Goal: Task Accomplishment & Management: Use online tool/utility

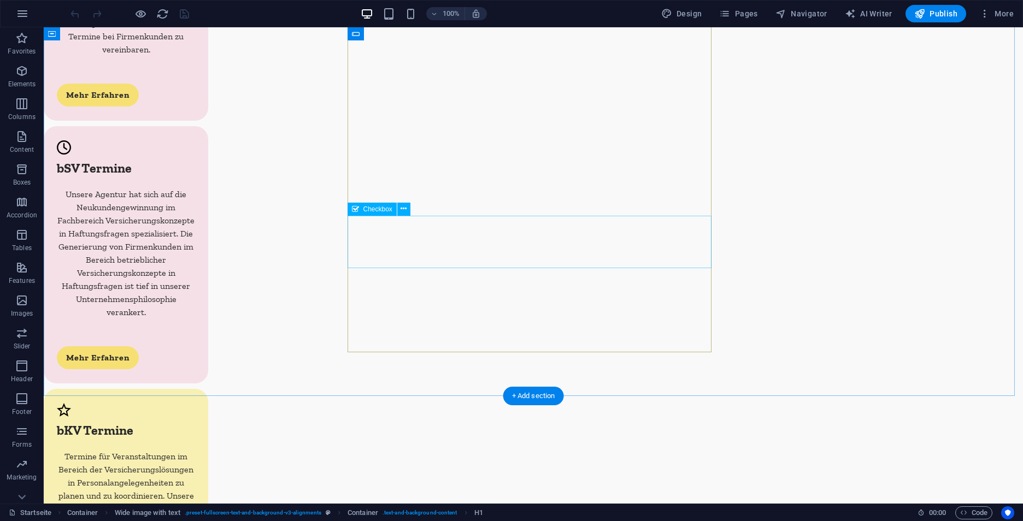
scroll to position [3380, 0]
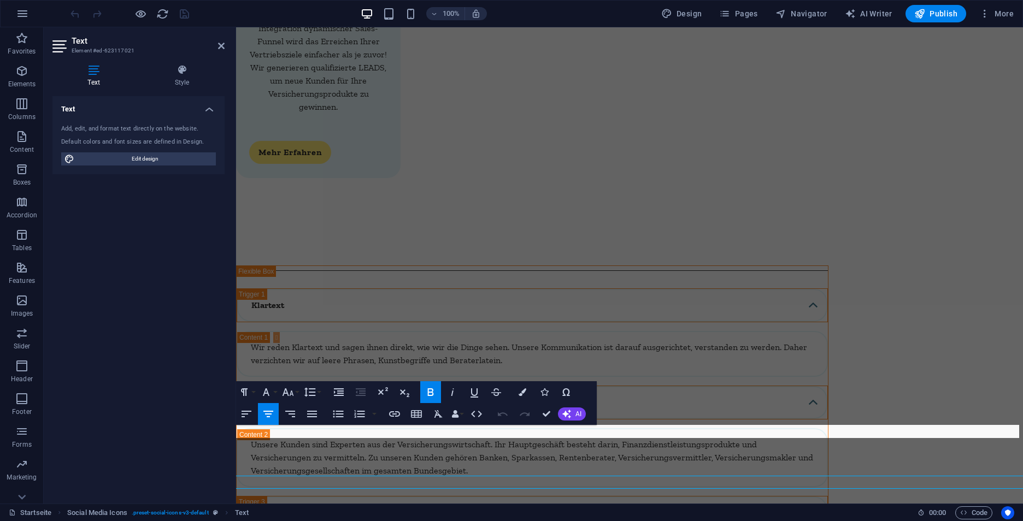
scroll to position [3319, 0]
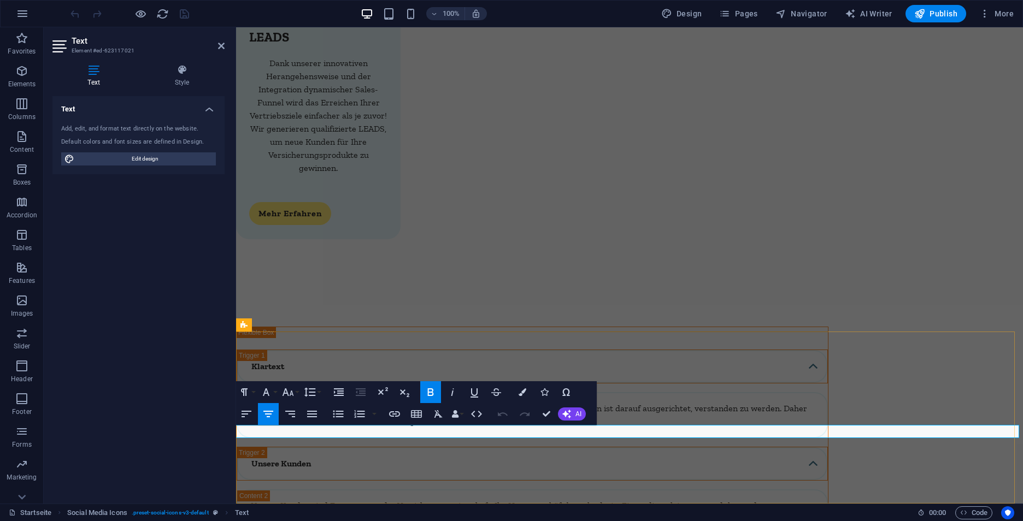
copy strong "MADE WITH"
drag, startPoint x: 598, startPoint y: 432, endPoint x: 645, endPoint y: 432, distance: 47.5
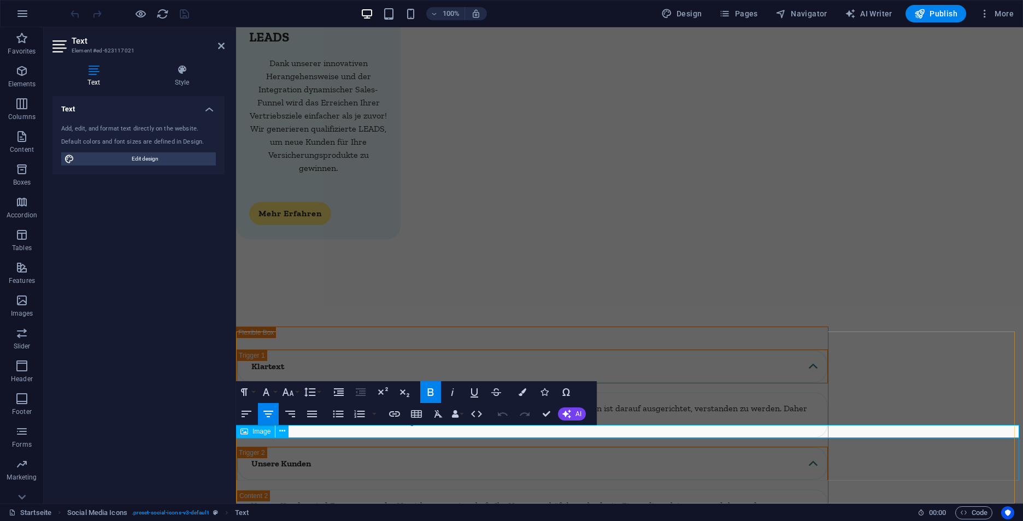
scroll to position [0, 4]
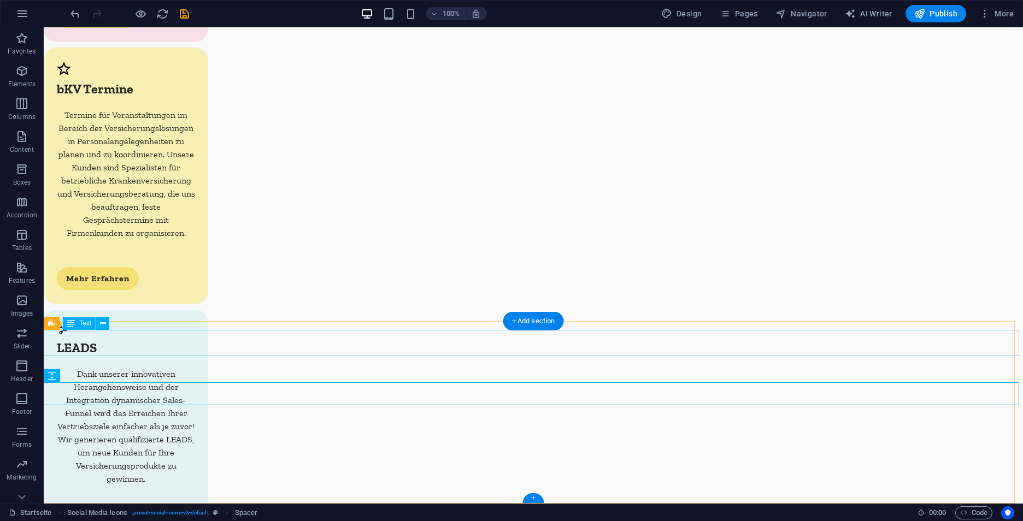
scroll to position [3380, 0]
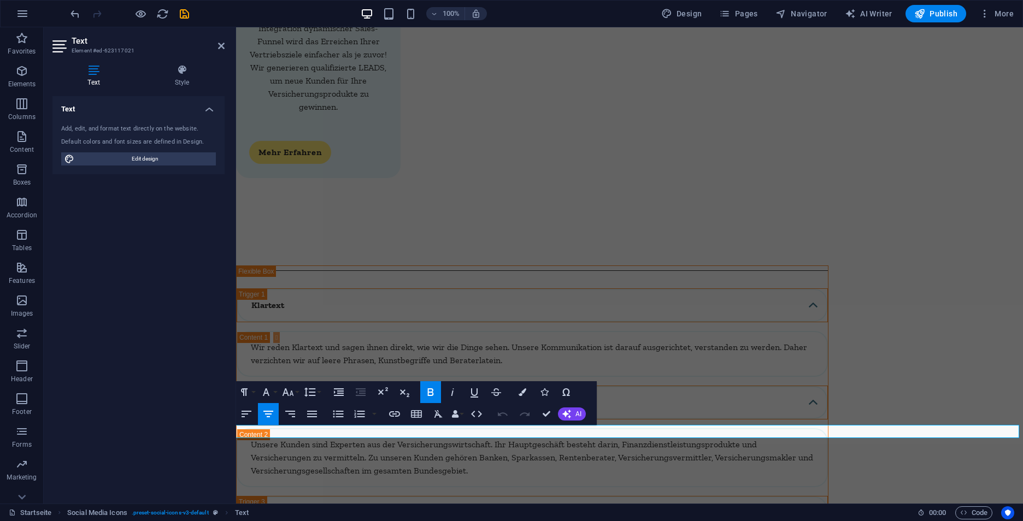
scroll to position [3319, 0]
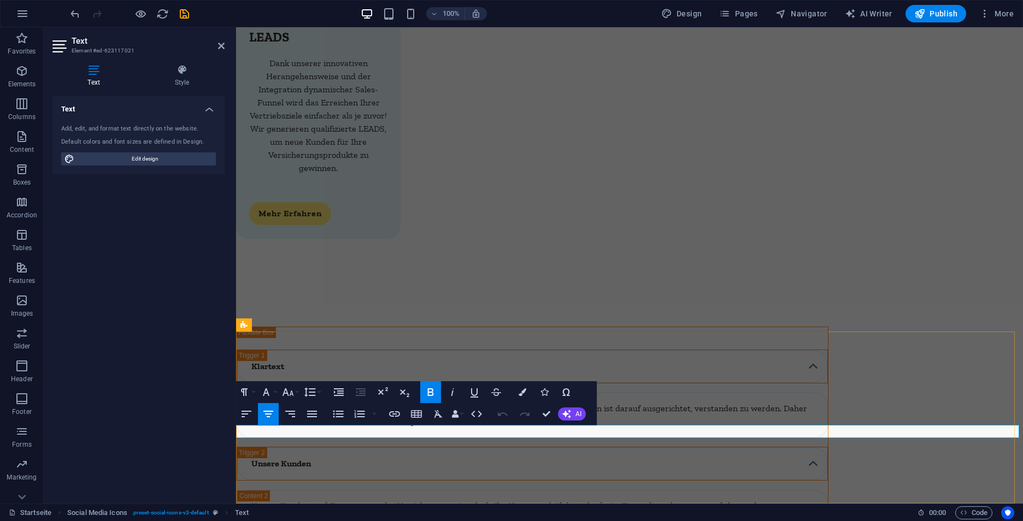
click at [432, 389] on icon "button" at bounding box center [431, 393] width 6 height 8
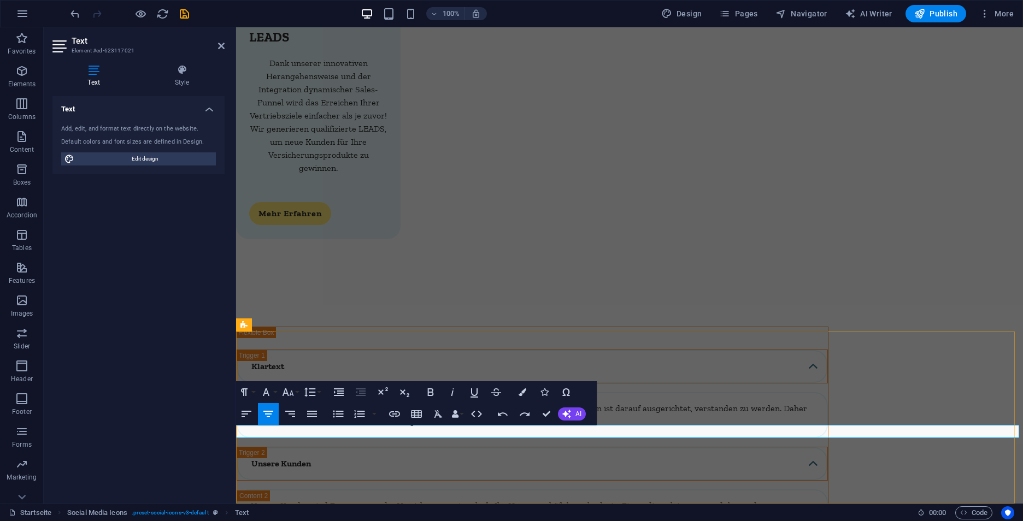
drag, startPoint x: 614, startPoint y: 432, endPoint x: 677, endPoint y: 434, distance: 62.9
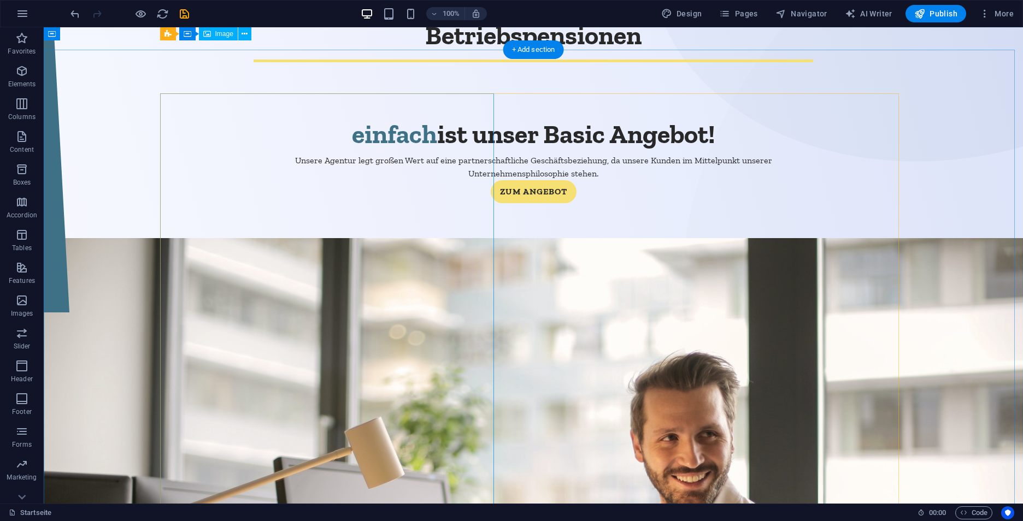
scroll to position [0, 0]
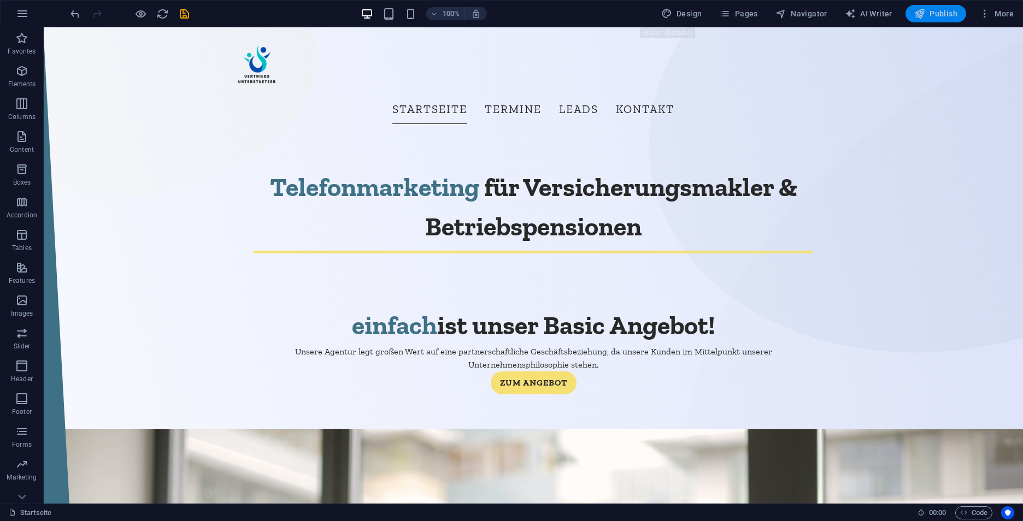
click at [944, 13] on span "Publish" at bounding box center [935, 13] width 43 height 11
checkbox input "false"
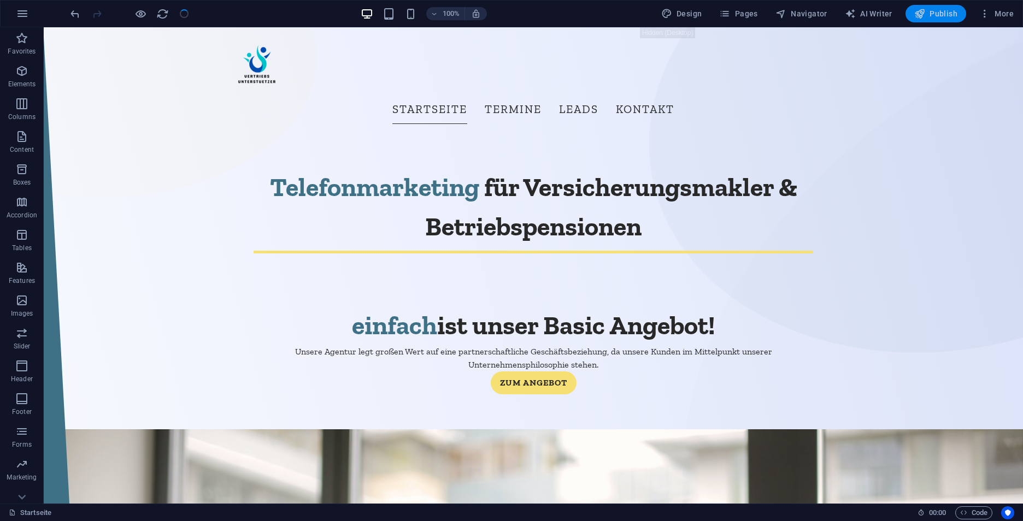
checkbox input "false"
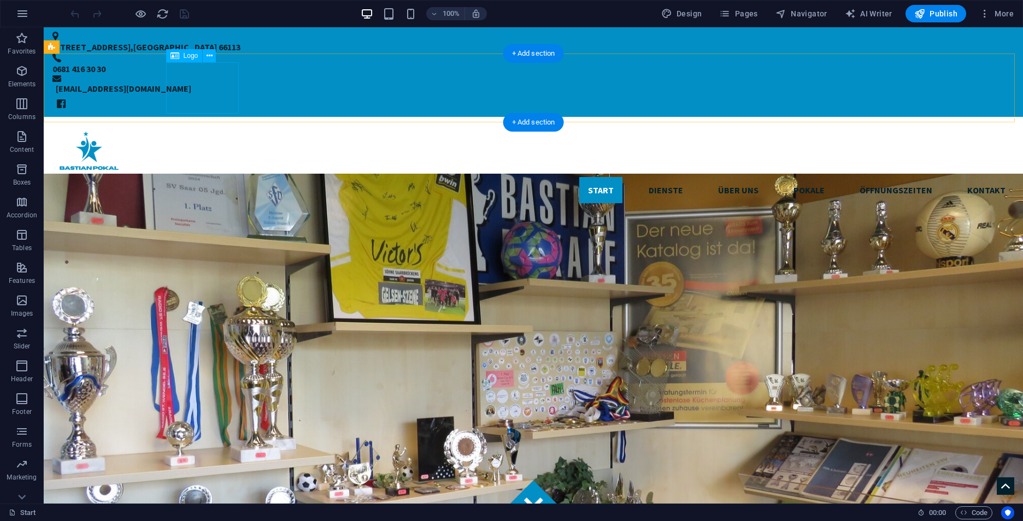
click at [214, 126] on div at bounding box center [533, 151] width 962 height 51
select select "px"
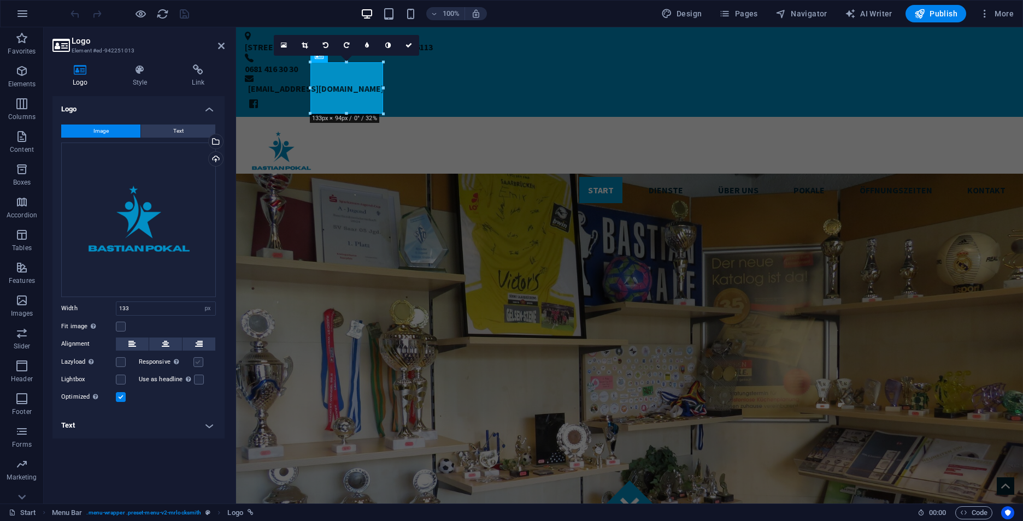
click at [201, 366] on label at bounding box center [198, 362] width 10 height 10
click at [0, 0] on input "Responsive Automatically load retina image and smartphone optimized sizes." at bounding box center [0, 0] width 0 height 0
click at [122, 331] on label at bounding box center [121, 327] width 10 height 10
click at [0, 0] on input "Fit image Automatically fit image to a fixed width and height" at bounding box center [0, 0] width 0 height 0
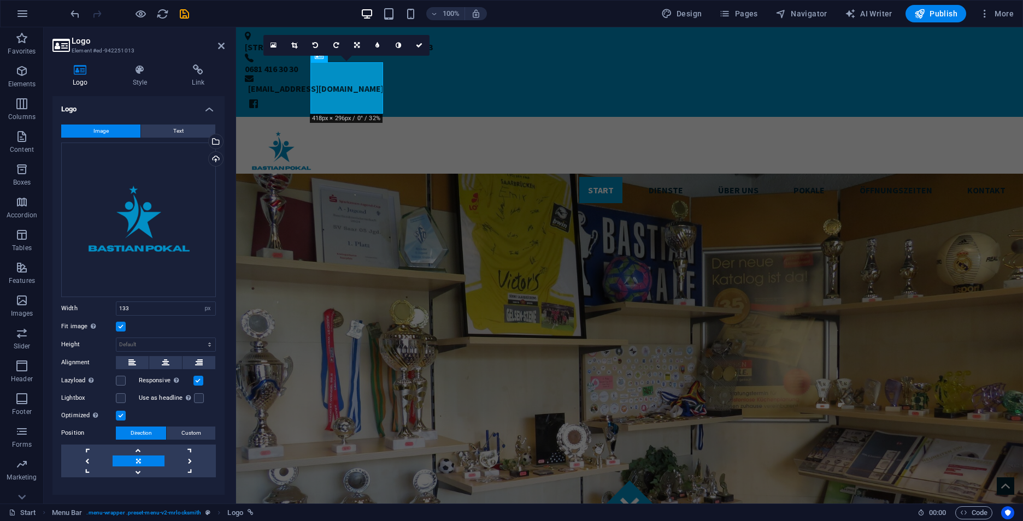
click at [119, 411] on label at bounding box center [121, 416] width 10 height 10
click at [0, 0] on input "Optimized Images are compressed to improve page speed." at bounding box center [0, 0] width 0 height 0
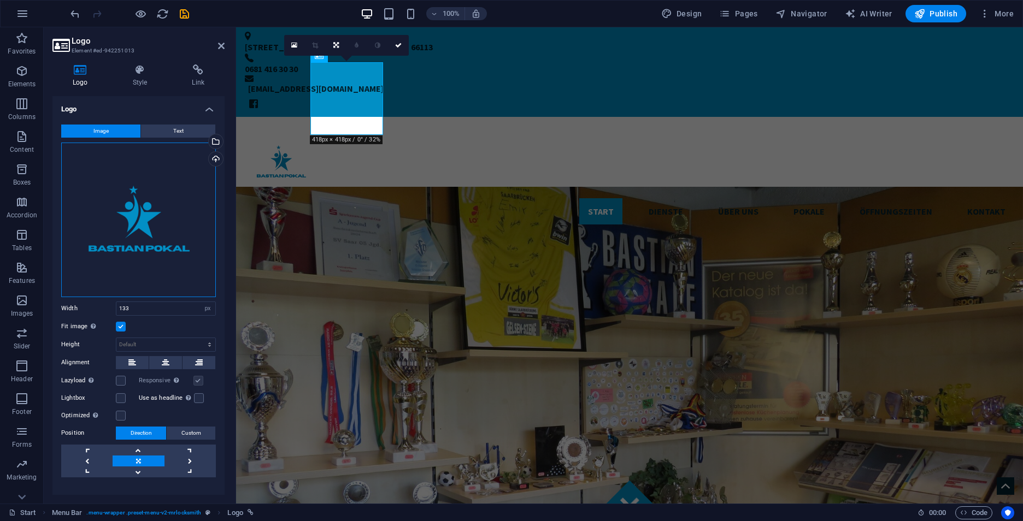
click at [145, 213] on div "Drag files here, click to choose files or select files from Files or our free s…" at bounding box center [138, 220] width 155 height 155
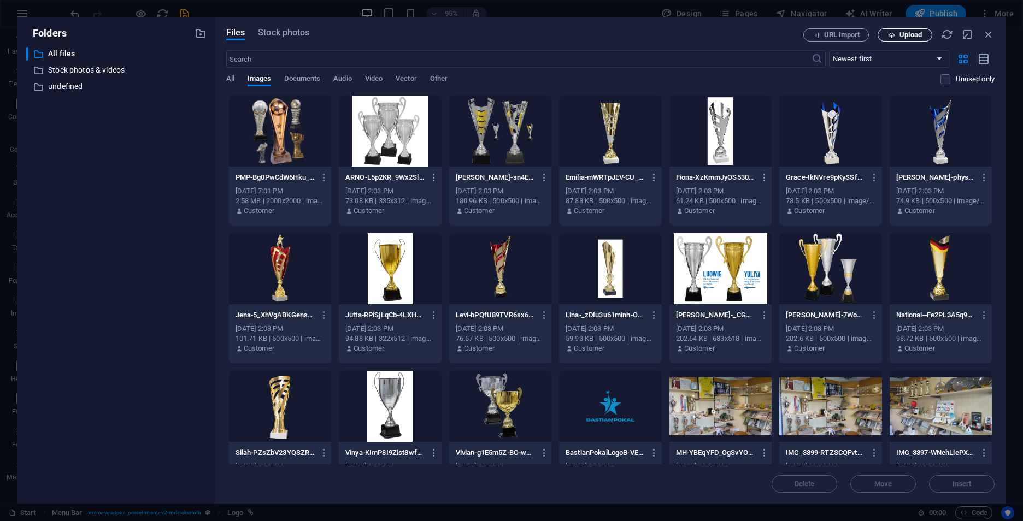
click at [896, 36] on span "Upload" at bounding box center [905, 35] width 45 height 7
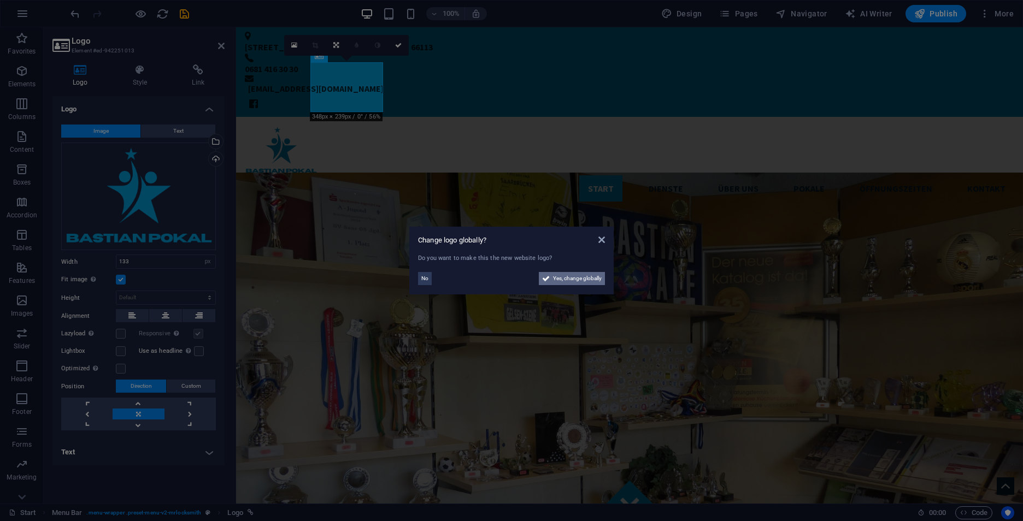
click at [567, 281] on span "Yes, change globally" at bounding box center [577, 278] width 49 height 13
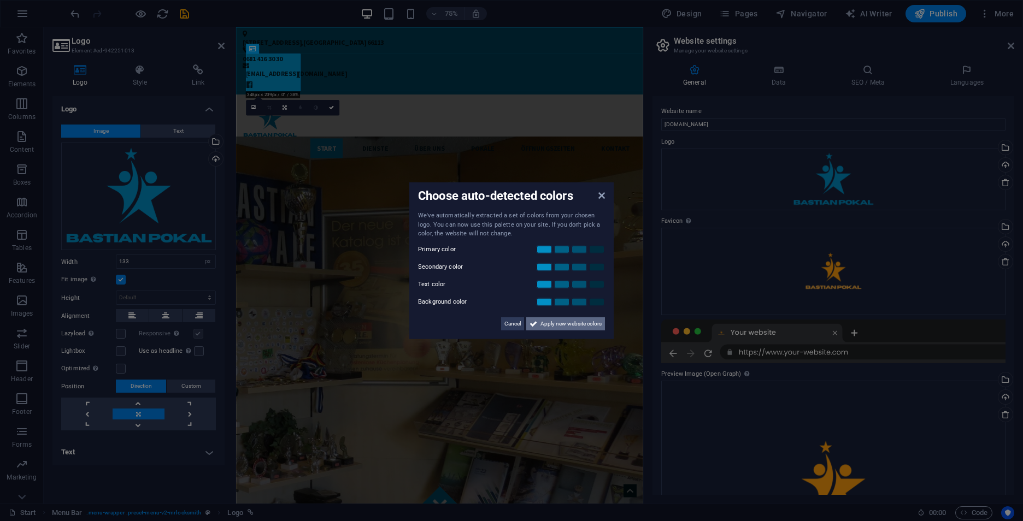
click at [561, 323] on span "Apply new website colors" at bounding box center [571, 323] width 61 height 13
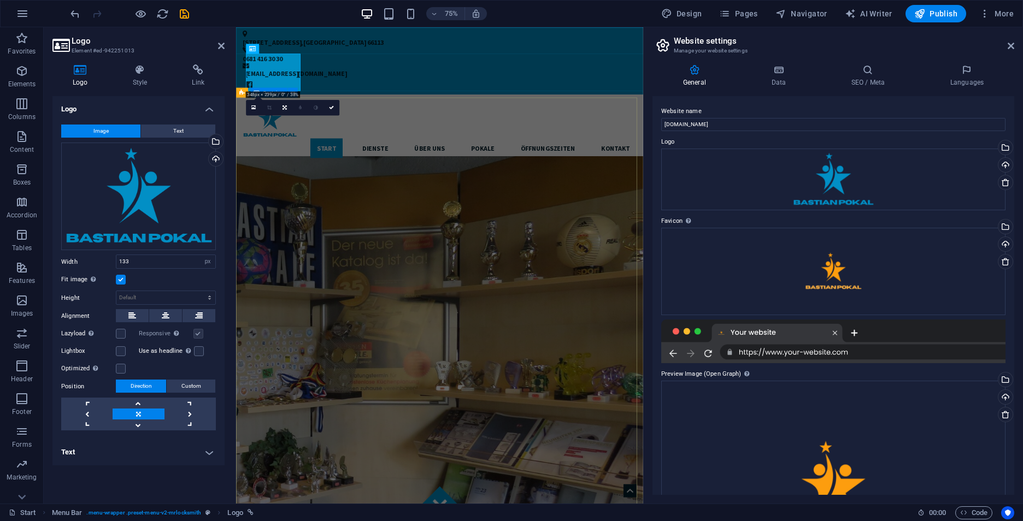
scroll to position [219, 0]
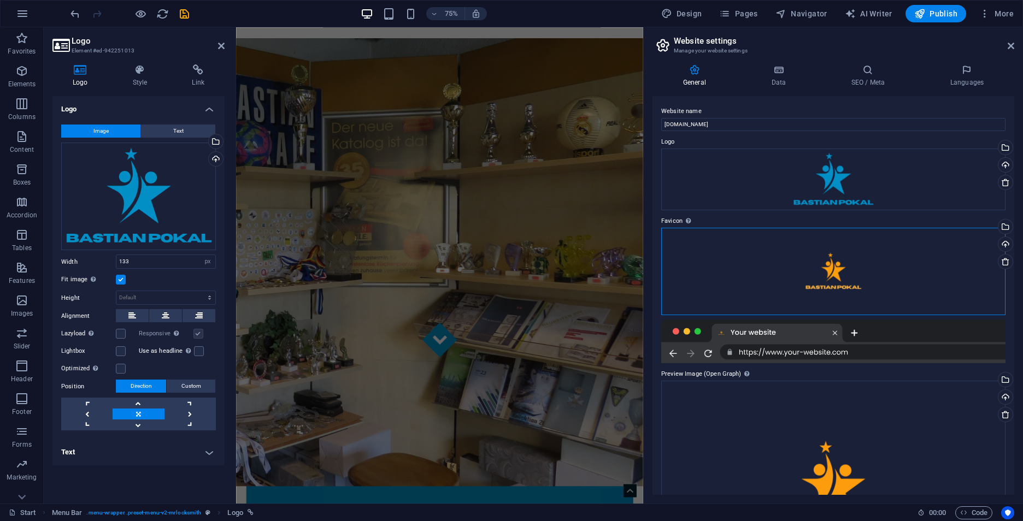
click at [760, 258] on div "Drag files here, click to choose files or select files from Files or our free s…" at bounding box center [833, 271] width 344 height 87
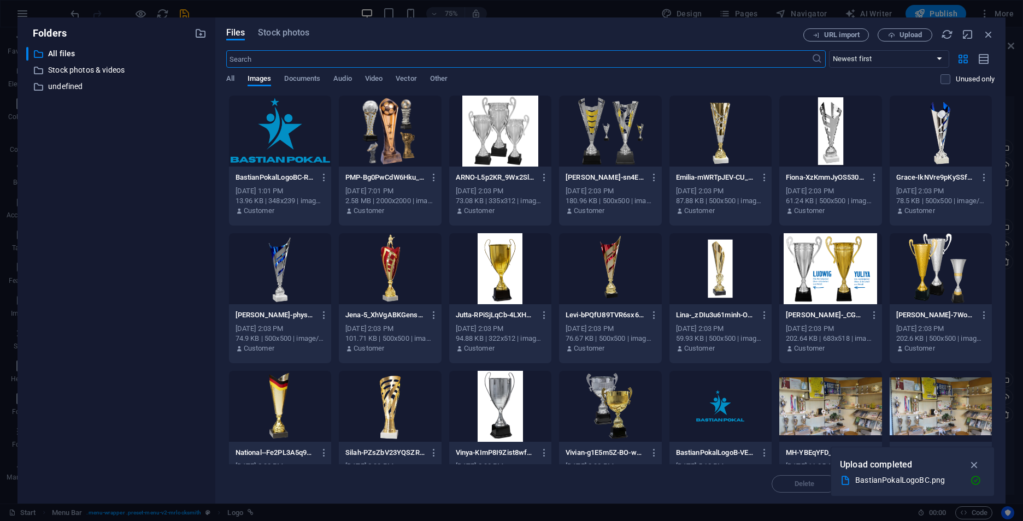
scroll to position [0, 0]
click at [248, 126] on div at bounding box center [280, 131] width 102 height 71
click at [973, 463] on icon "button" at bounding box center [974, 465] width 13 height 12
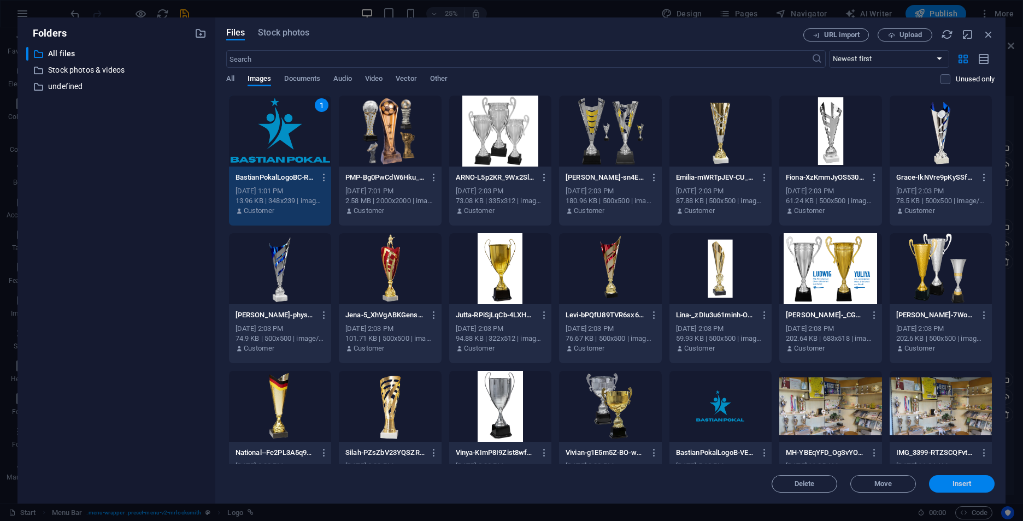
click at [961, 484] on span "Insert" at bounding box center [962, 484] width 19 height 7
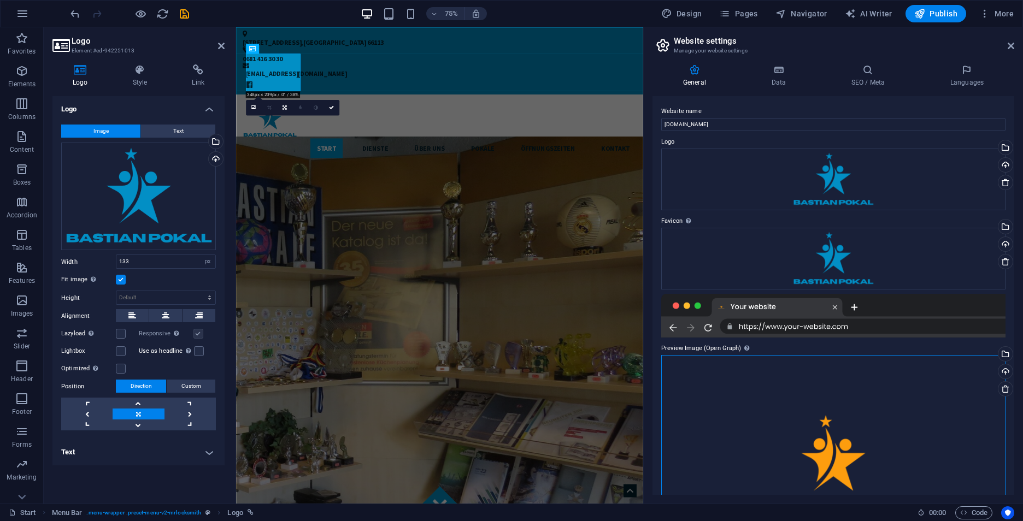
click at [784, 409] on div "Drag files here, click to choose files or select files from Files or our free s…" at bounding box center [833, 464] width 344 height 219
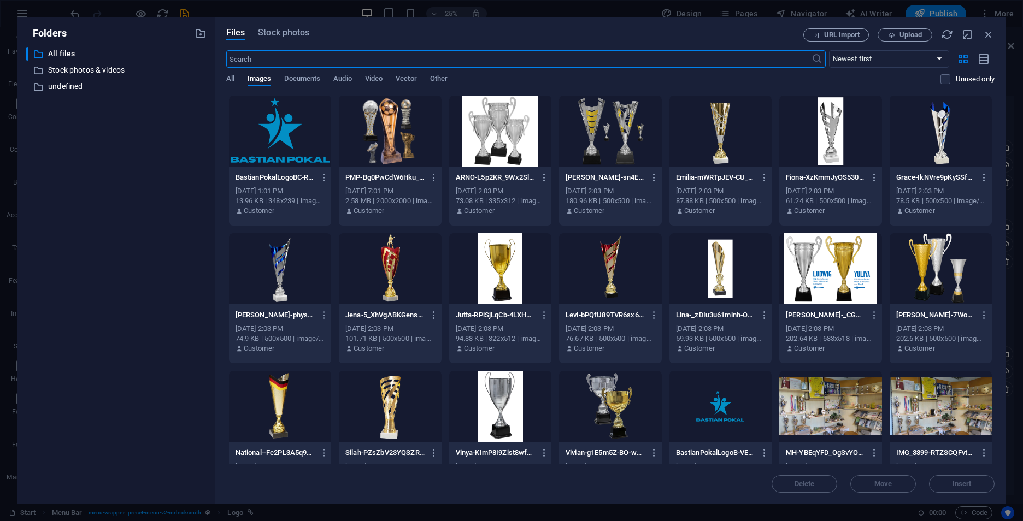
click at [304, 110] on div at bounding box center [280, 131] width 102 height 71
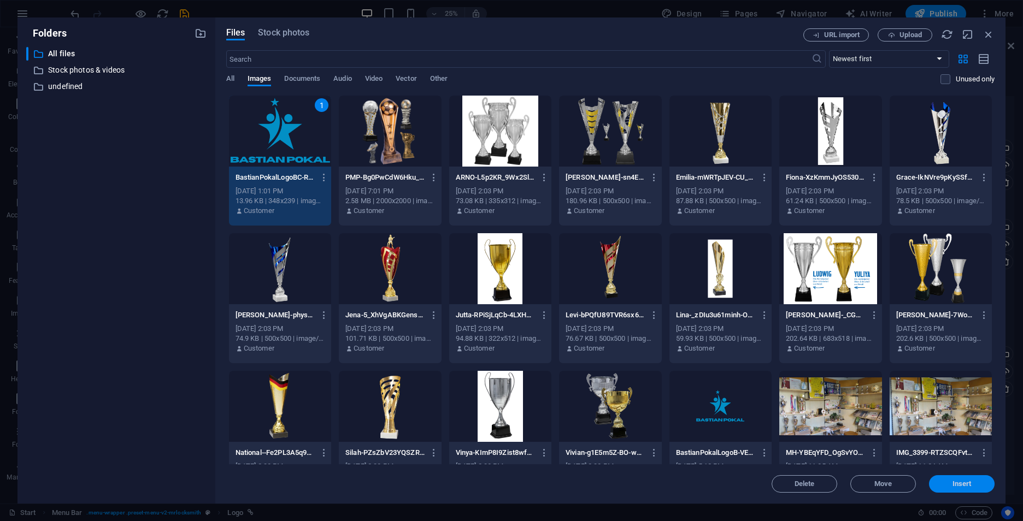
click at [962, 484] on span "Insert" at bounding box center [962, 484] width 19 height 7
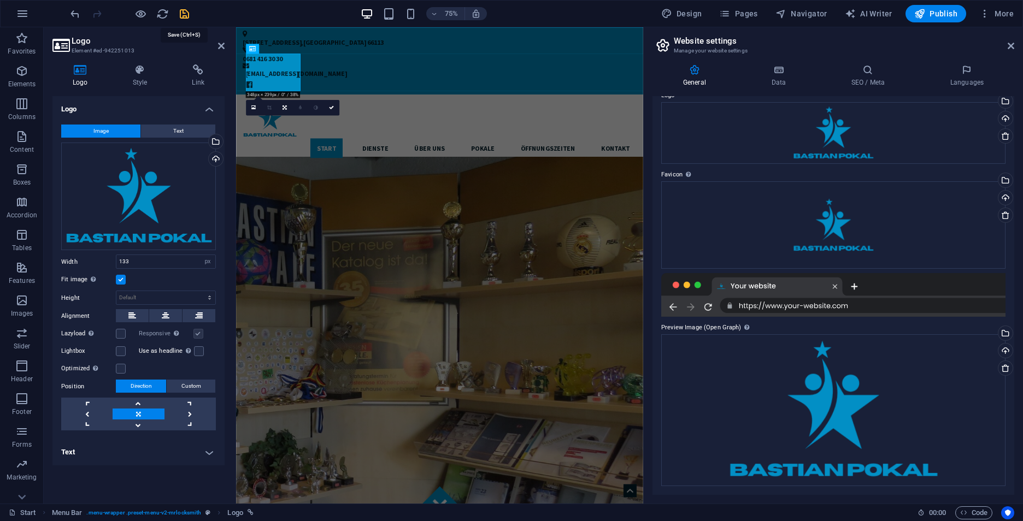
click at [184, 16] on icon "save" at bounding box center [184, 14] width 13 height 13
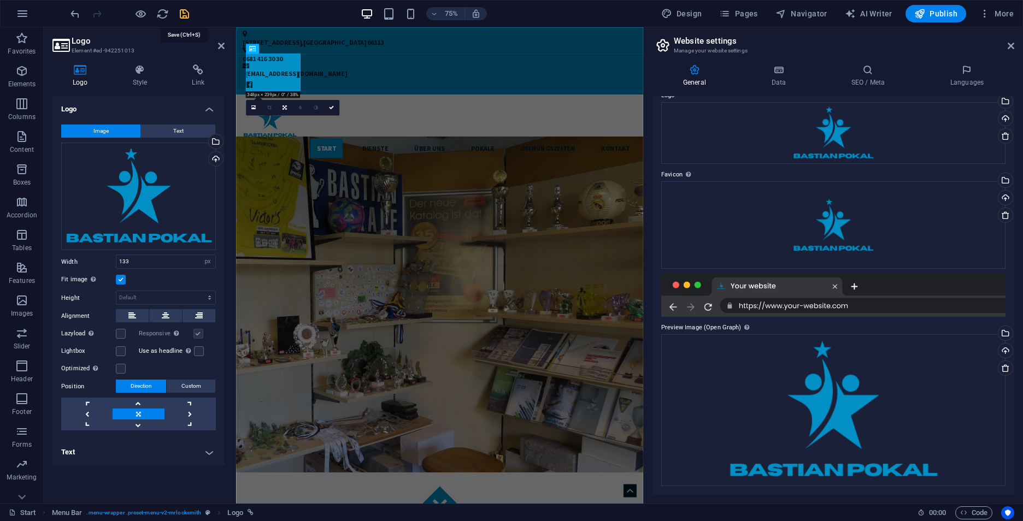
checkbox input "false"
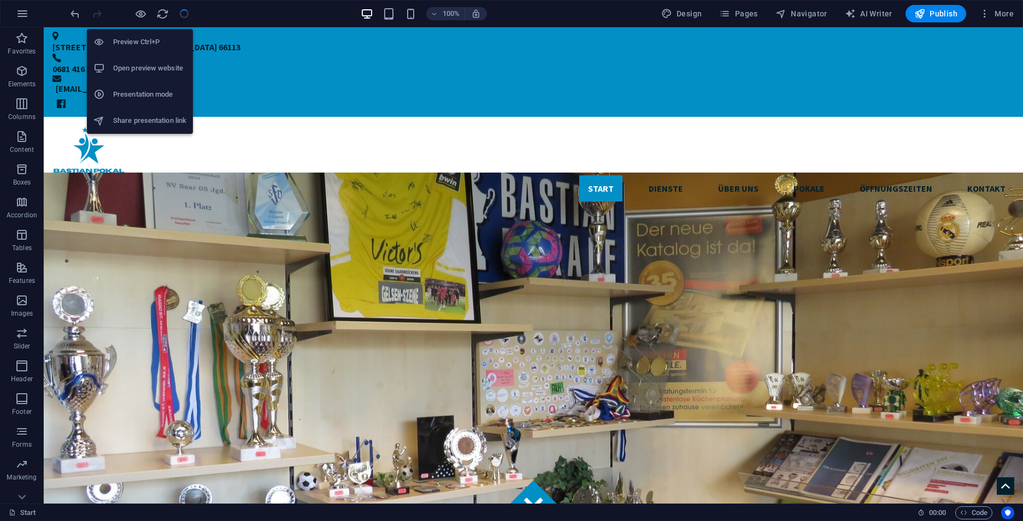
click at [161, 72] on h6 "Open preview website" at bounding box center [149, 68] width 73 height 13
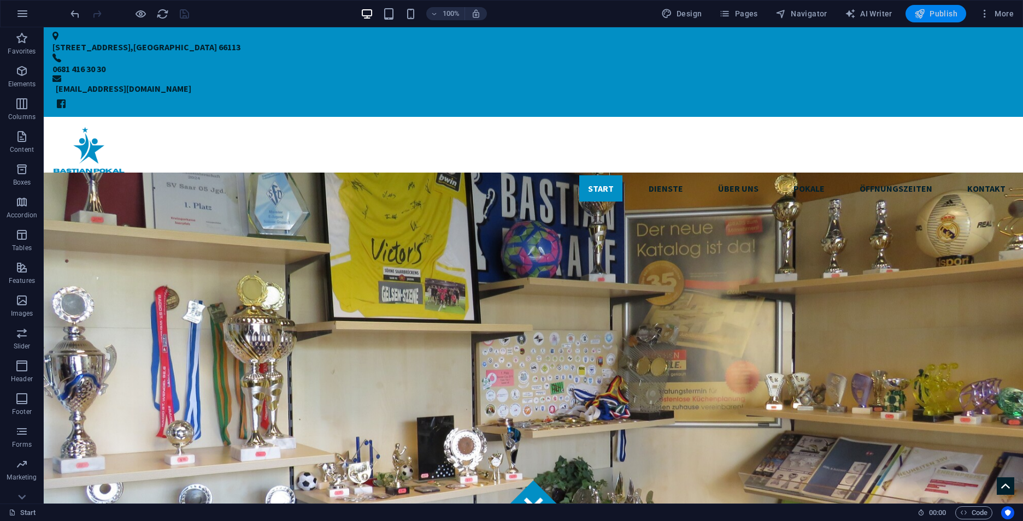
click at [929, 17] on span "Publish" at bounding box center [935, 13] width 43 height 11
click at [525, 175] on nav "Start Dienste Über uns Pokale Öffnungszeiten Kontakt" at bounding box center [533, 188] width 962 height 26
select select
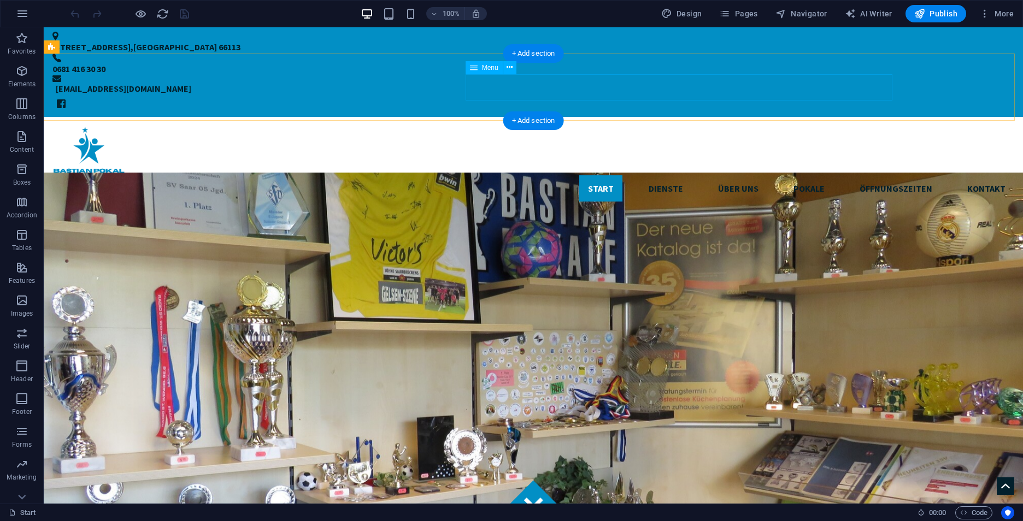
select select
select select "3"
select select
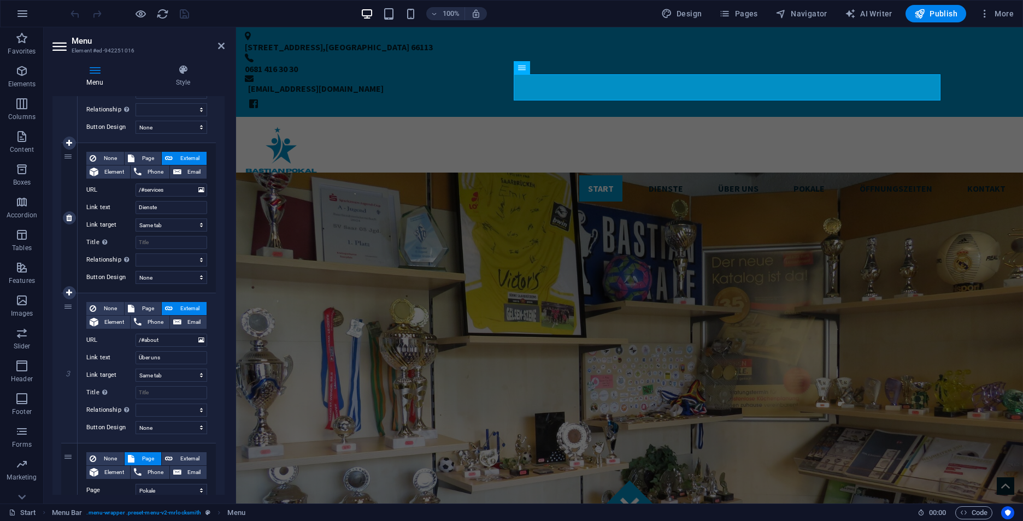
scroll to position [273, 0]
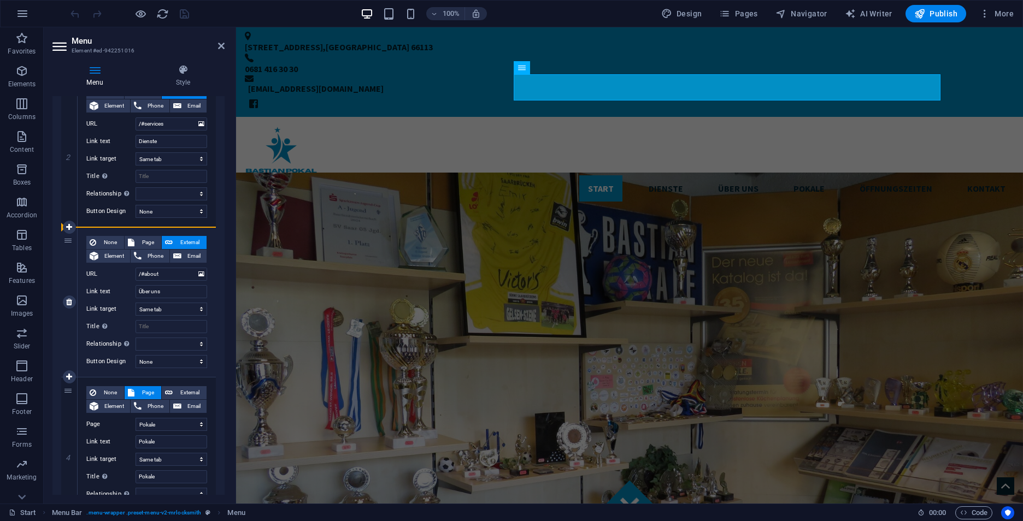
drag, startPoint x: 69, startPoint y: 390, endPoint x: 74, endPoint y: 262, distance: 128.0
click at [74, 262] on div "1 None Page External Element Phone Email Page Start Impressum Datenschutz Pokal…" at bounding box center [138, 369] width 155 height 885
select select
select select "3"
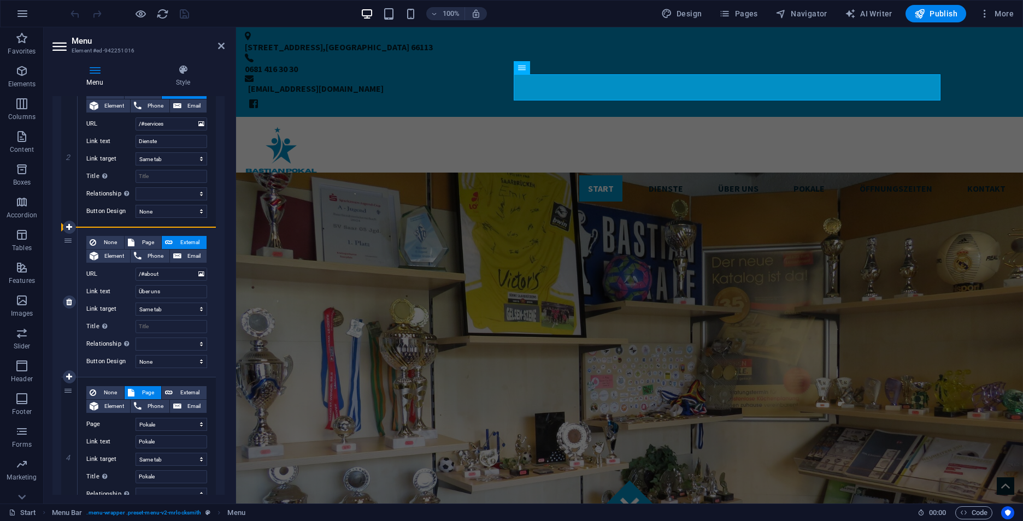
type input "Pokale"
select select
type input "/#about"
type input "Über uns"
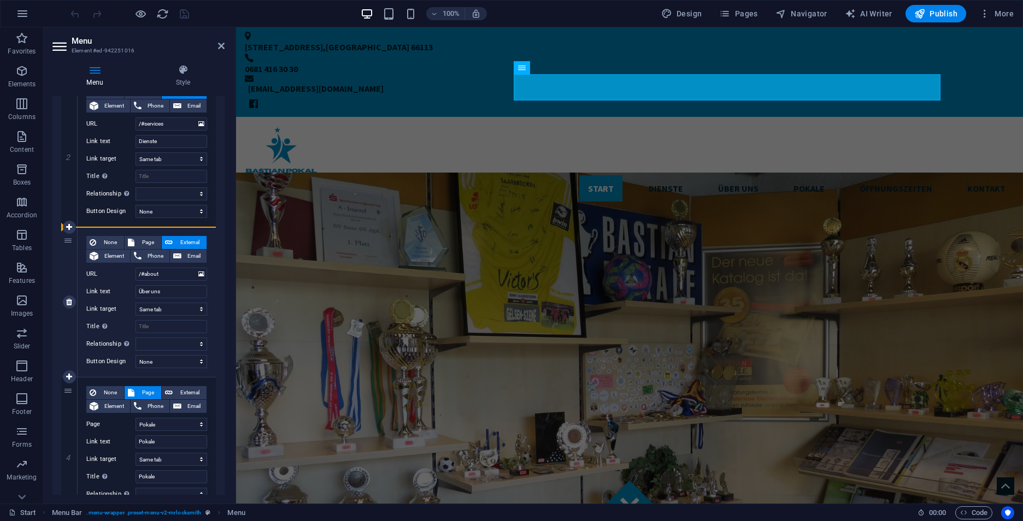
select select
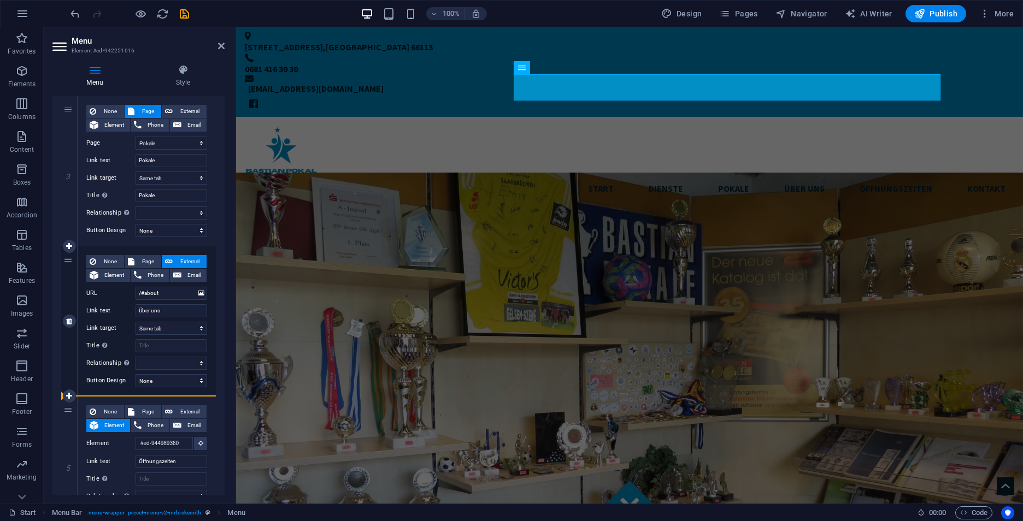
scroll to position [328, 0]
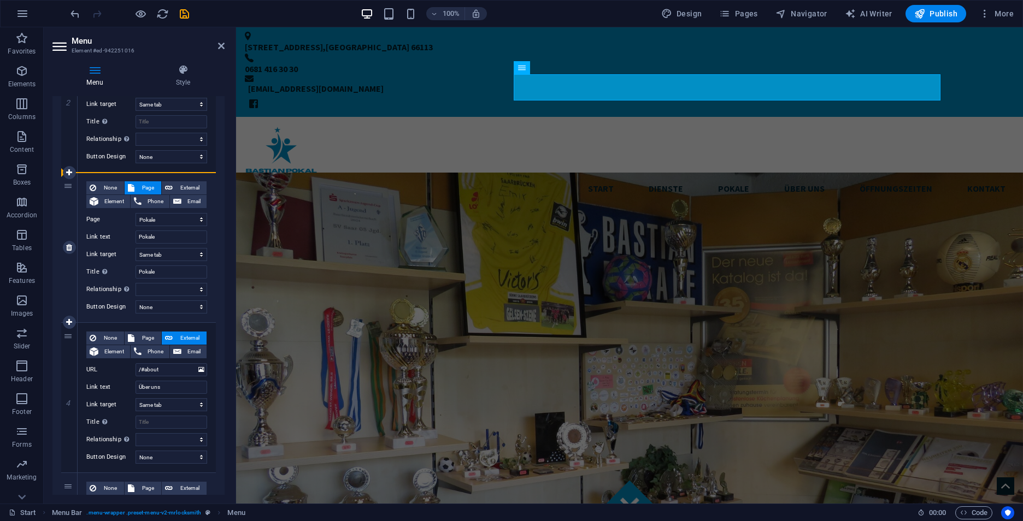
drag, startPoint x: 68, startPoint y: 322, endPoint x: 70, endPoint y: 213, distance: 109.9
click at [70, 213] on div "1 None Page External Element Phone Email Page Start Impressum Datenschutz Pokal…" at bounding box center [138, 314] width 155 height 885
select select
type input "#ed-944989360"
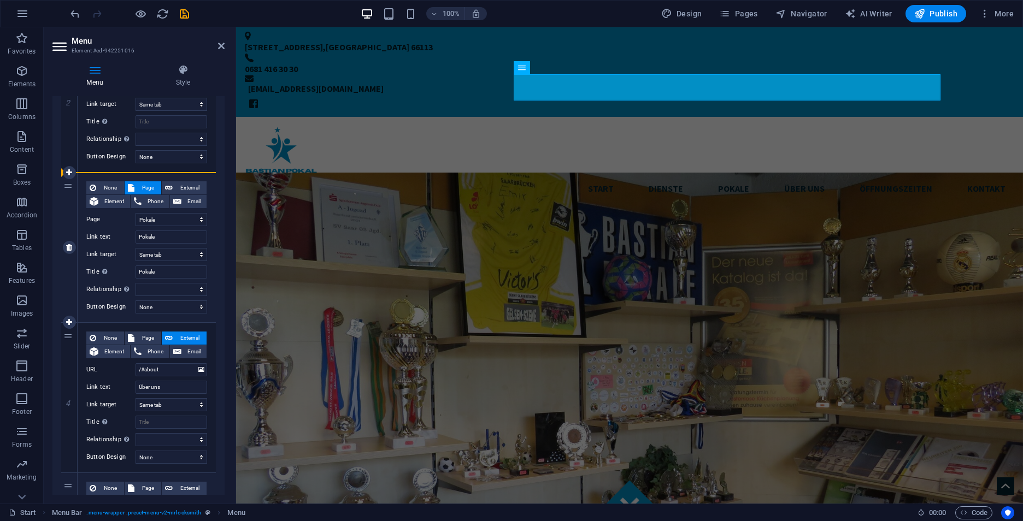
type input "Öffnungszeiten"
select select
select select "3"
type input "Pokale"
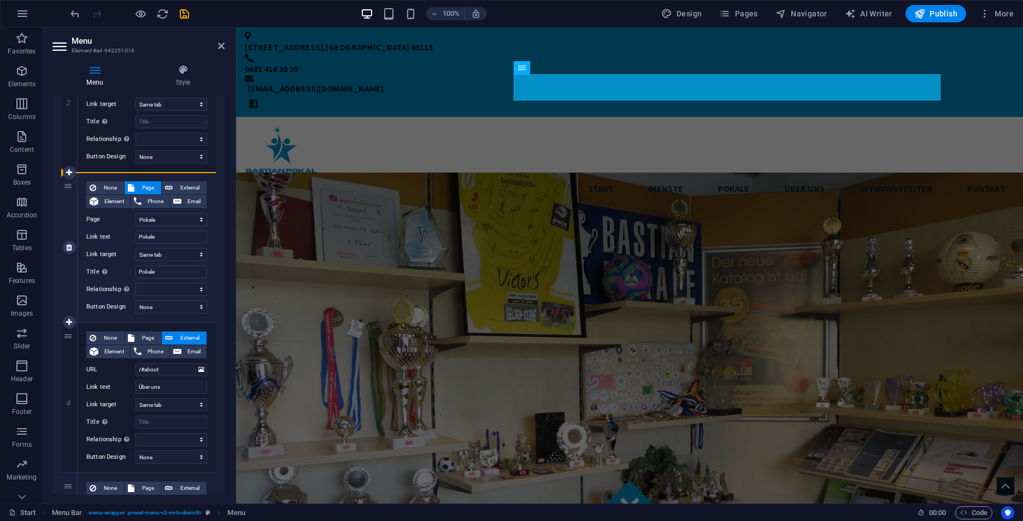
select select
type input "/#about"
type input "Über uns"
select select
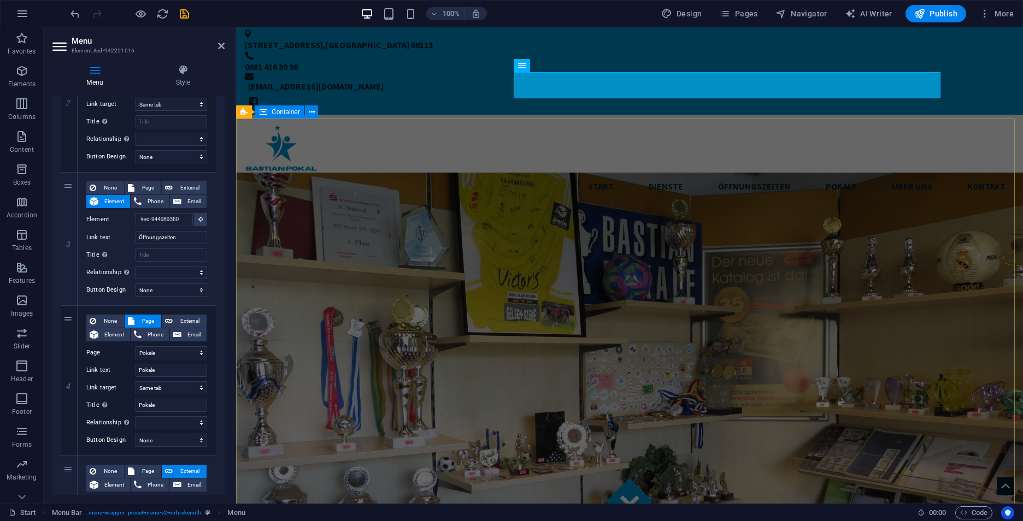
scroll to position [0, 0]
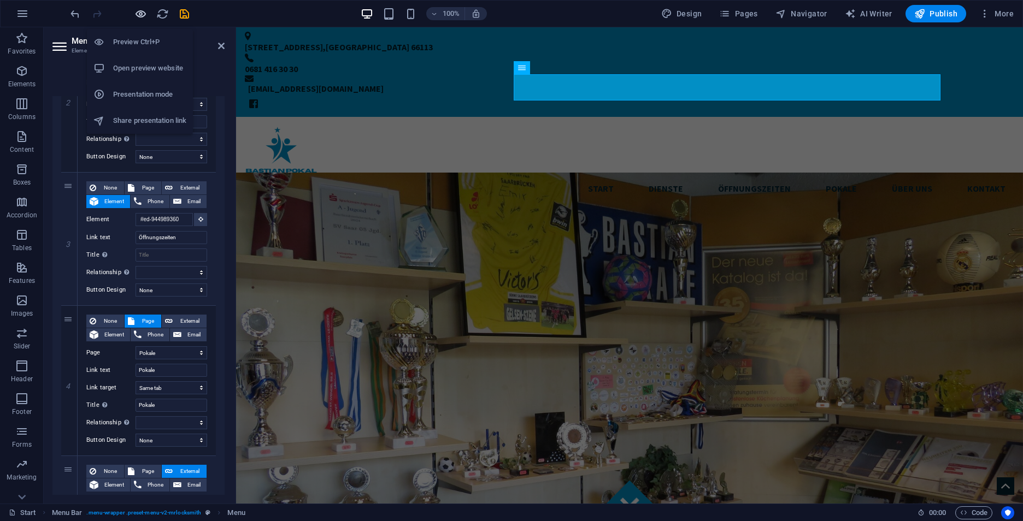
click at [137, 10] on icon "button" at bounding box center [140, 14] width 13 height 13
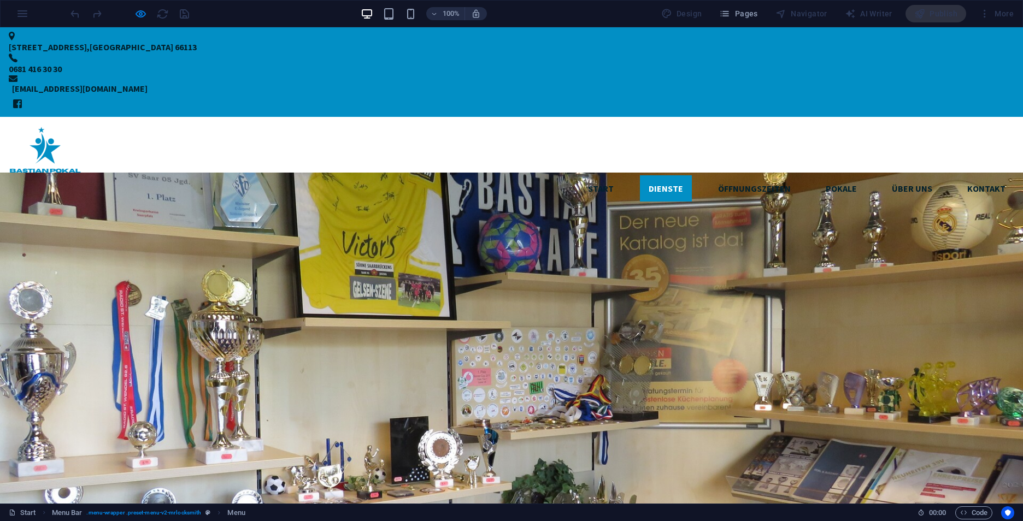
click at [640, 175] on link "Dienste" at bounding box center [666, 188] width 52 height 26
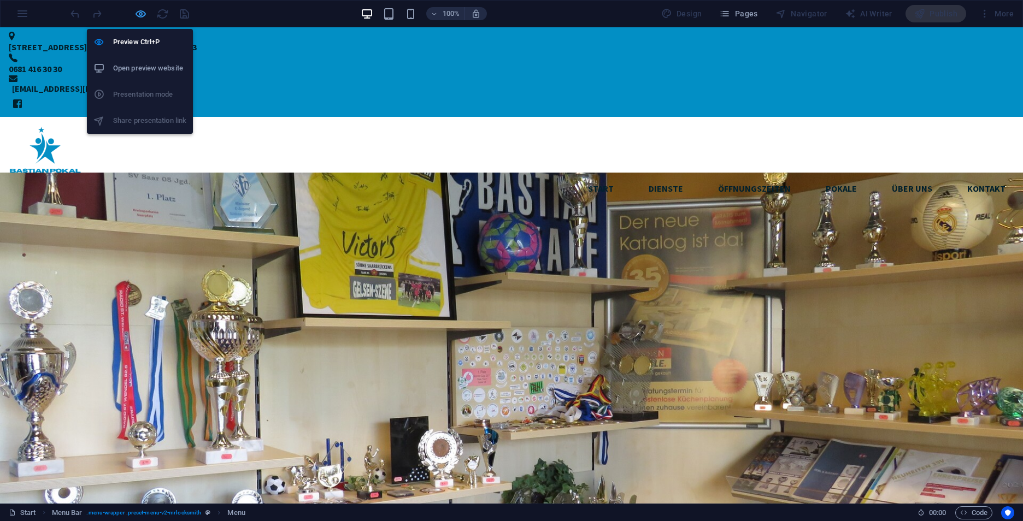
click at [138, 13] on icon "button" at bounding box center [140, 14] width 13 height 13
select select
select select "3"
select select
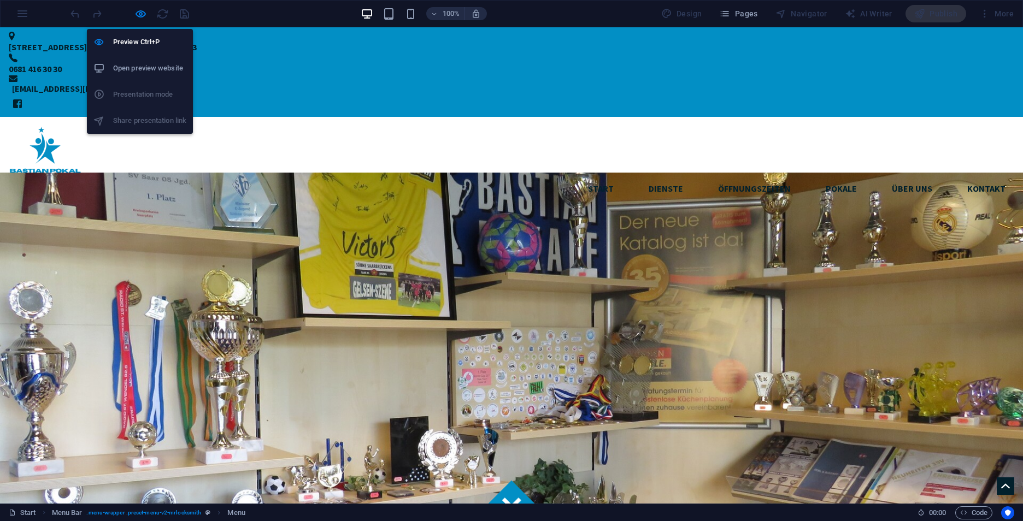
select select
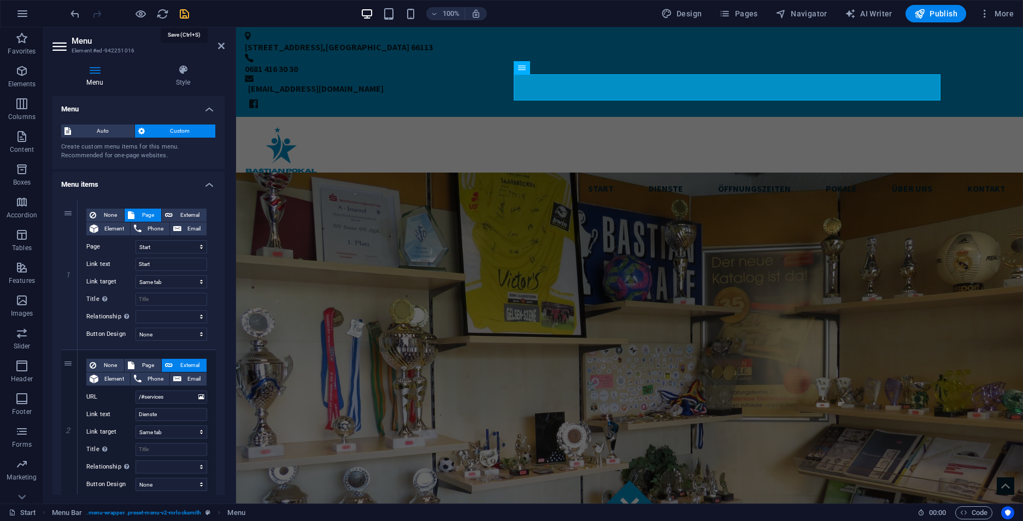
click at [184, 17] on icon "save" at bounding box center [184, 14] width 13 height 13
select select
select select "3"
select select
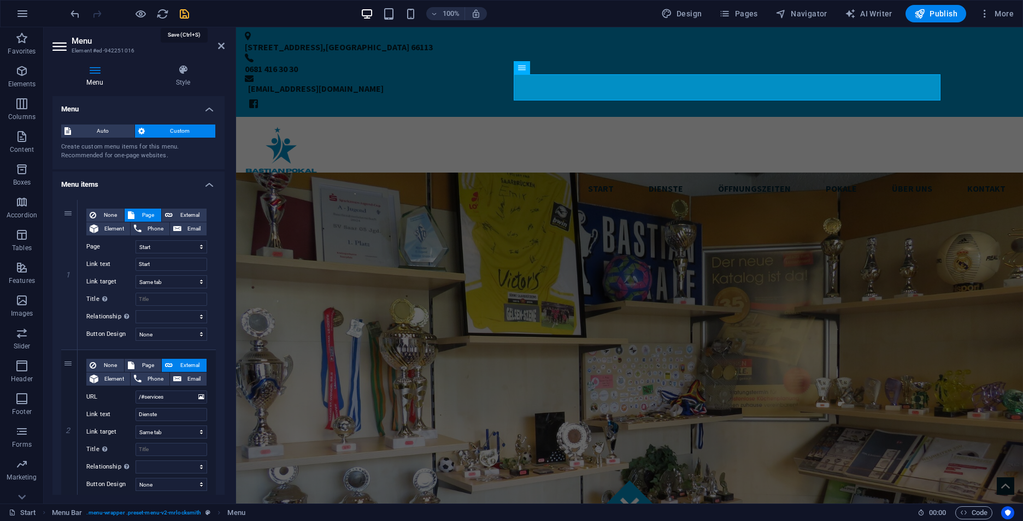
select select
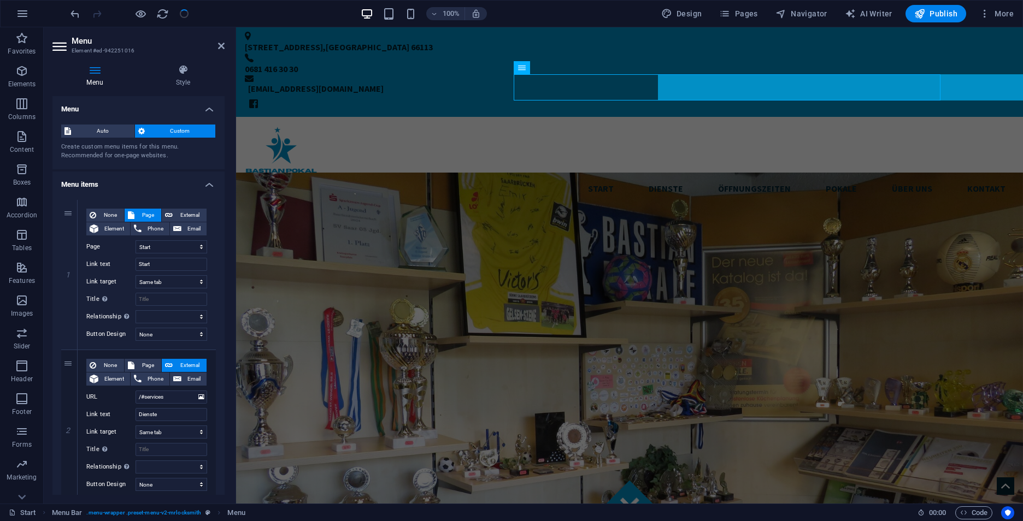
checkbox input "false"
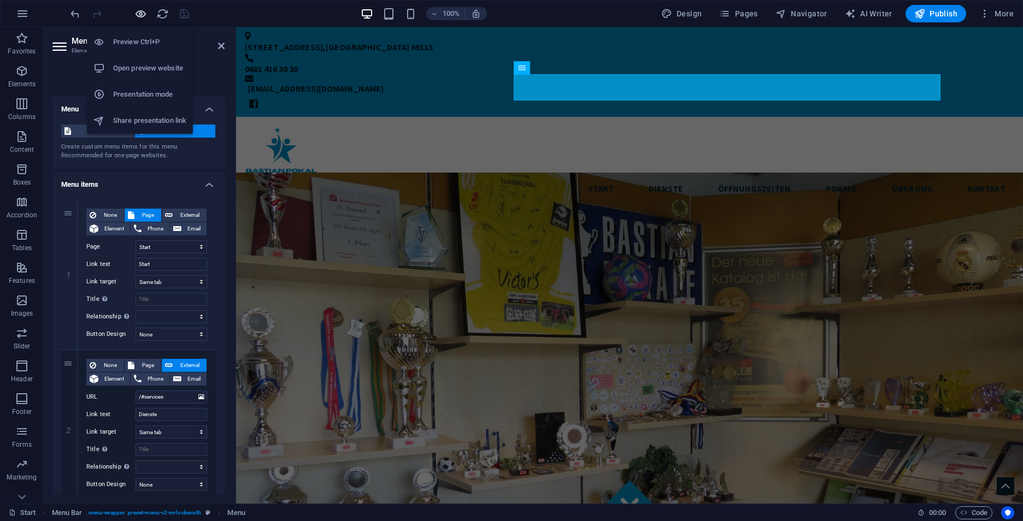
click at [139, 16] on icon "button" at bounding box center [140, 14] width 13 height 13
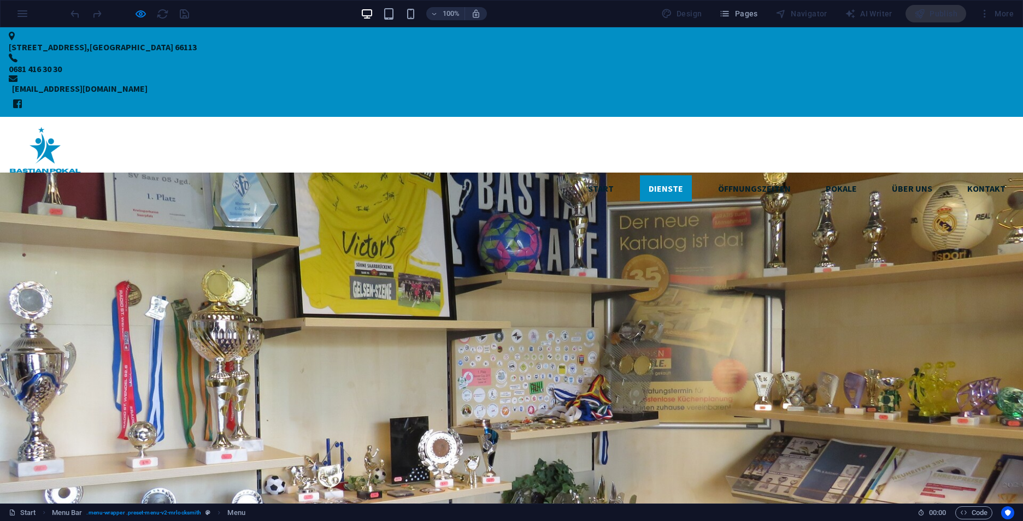
click at [640, 175] on link "Dienste" at bounding box center [666, 188] width 52 height 26
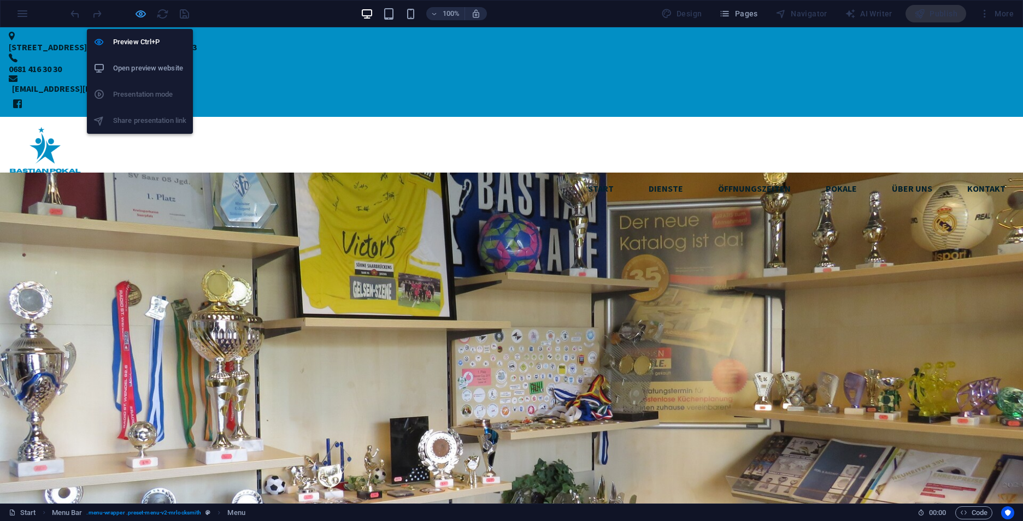
click at [140, 10] on icon "button" at bounding box center [140, 14] width 13 height 13
select select
select select "3"
select select
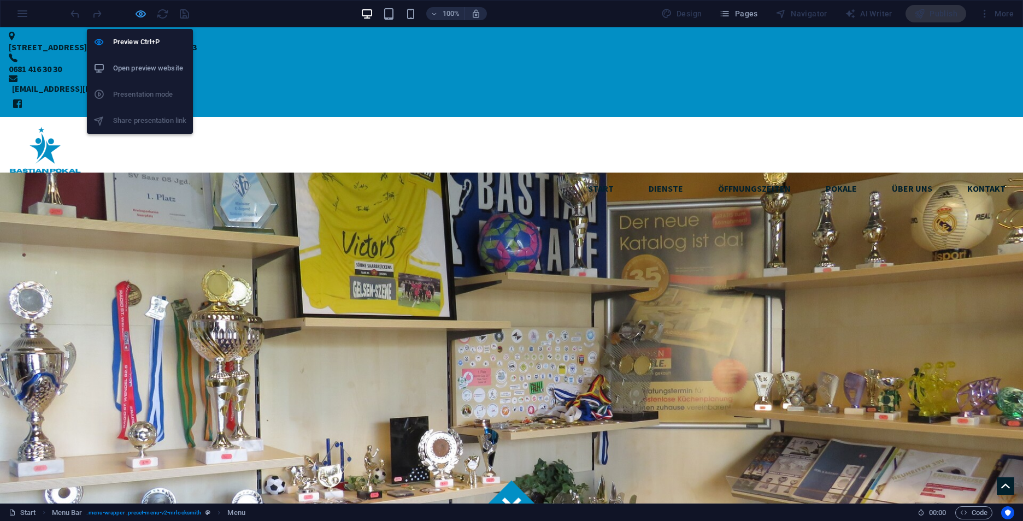
select select
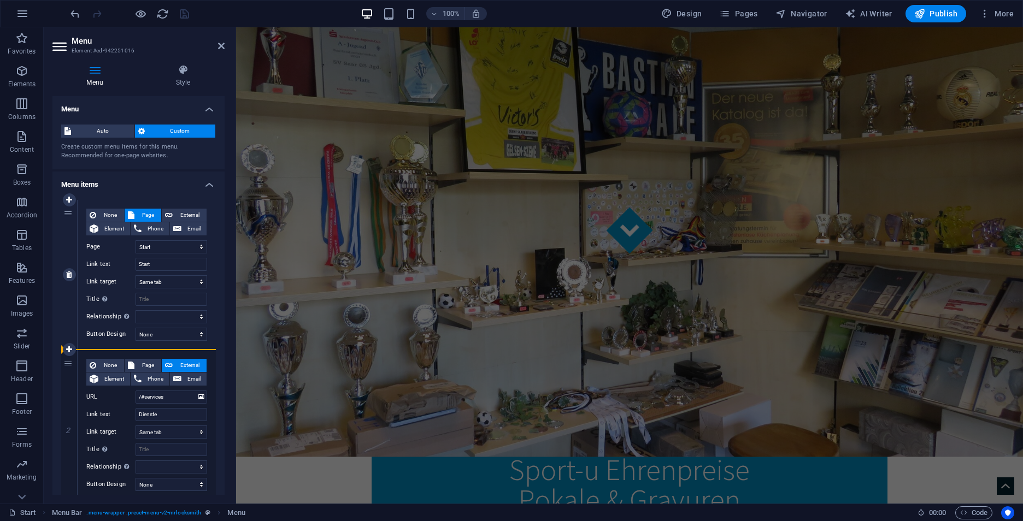
drag, startPoint x: 68, startPoint y: 179, endPoint x: 65, endPoint y: 343, distance: 163.4
select select
type input "/#about"
type input "Über uns"
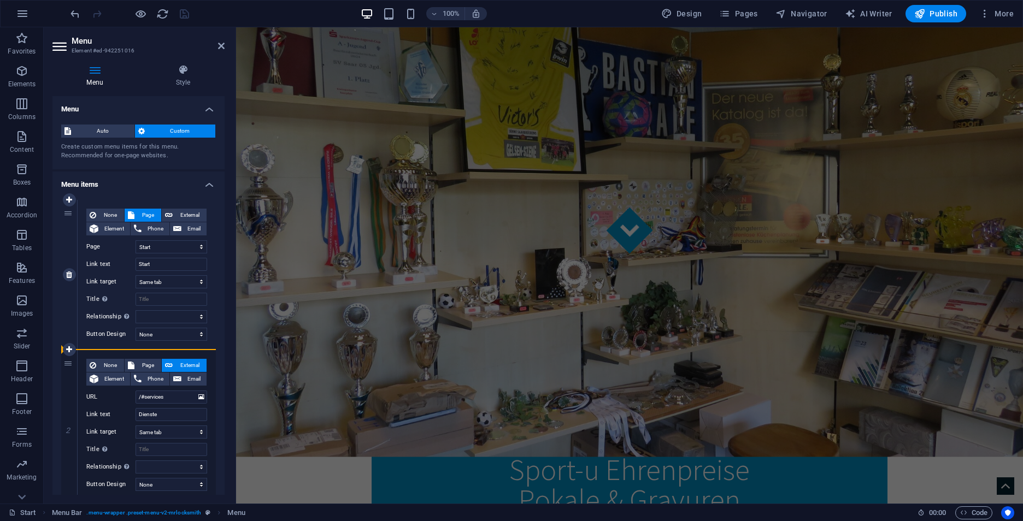
select select
type input "/#services"
type input "Dienste"
select select
type input "#ed-944989360"
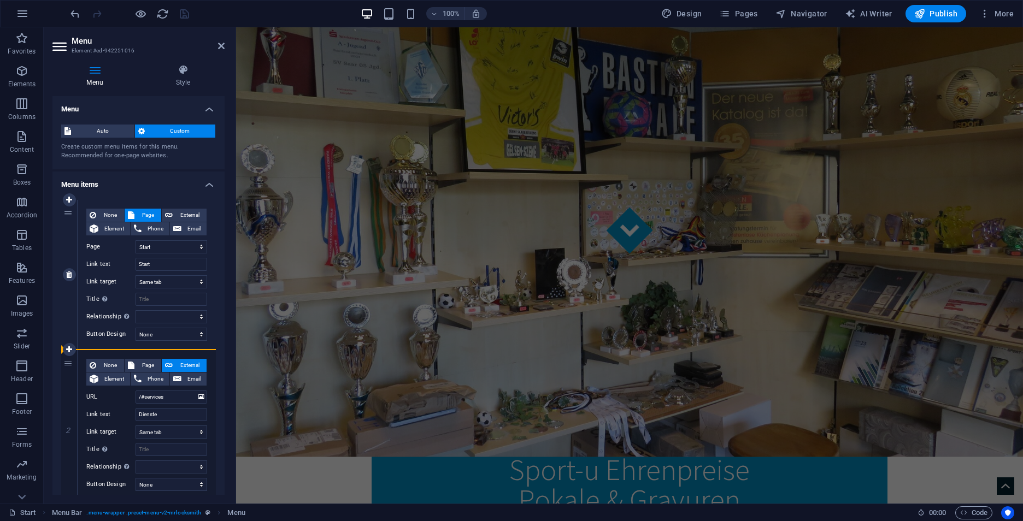
type input "Öffnungszeiten"
select select
select select "3"
type input "Pokale"
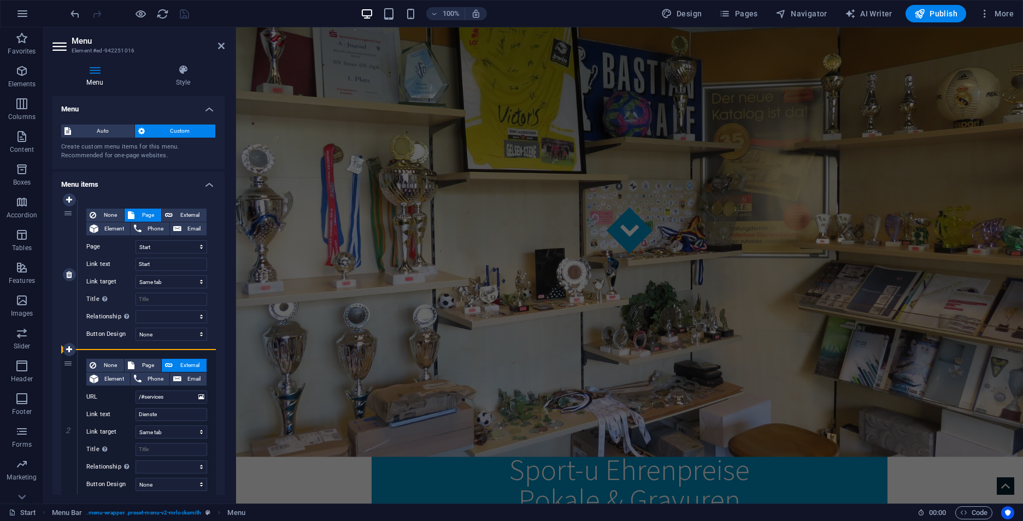
select select
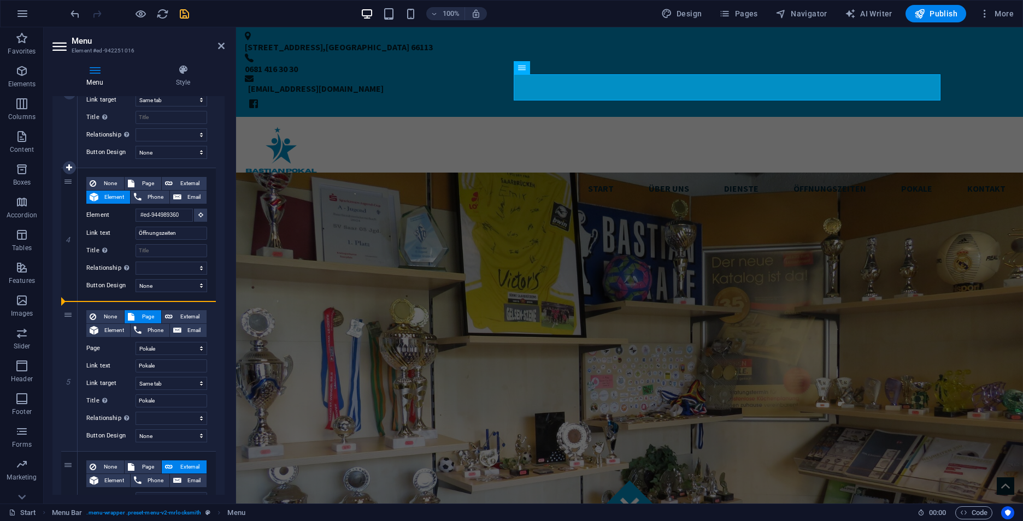
scroll to position [401, 0]
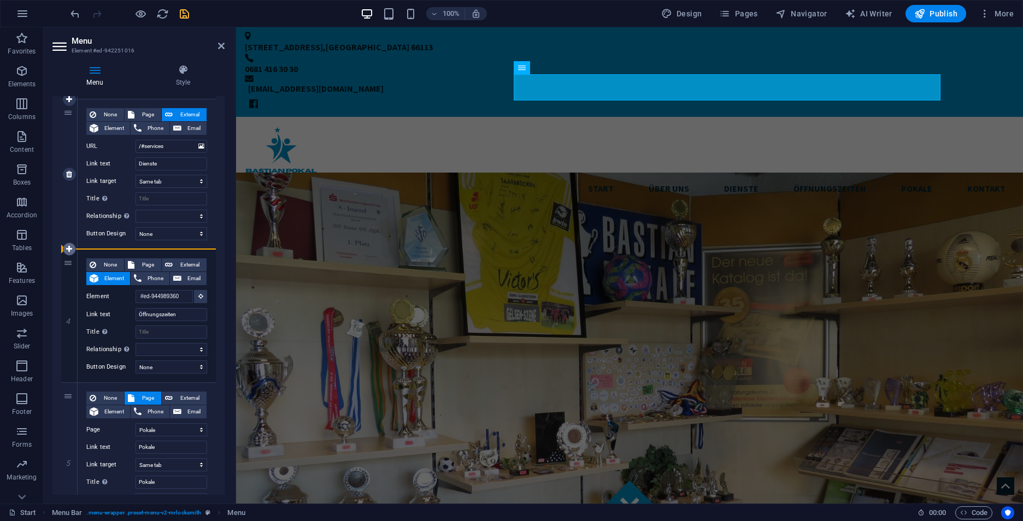
drag, startPoint x: 68, startPoint y: 205, endPoint x: 70, endPoint y: 255, distance: 49.8
click at [70, 255] on div "1 None Page External Element Phone Email Page Start Impressum Datenschutz Pokal…" at bounding box center [138, 241] width 155 height 885
select select
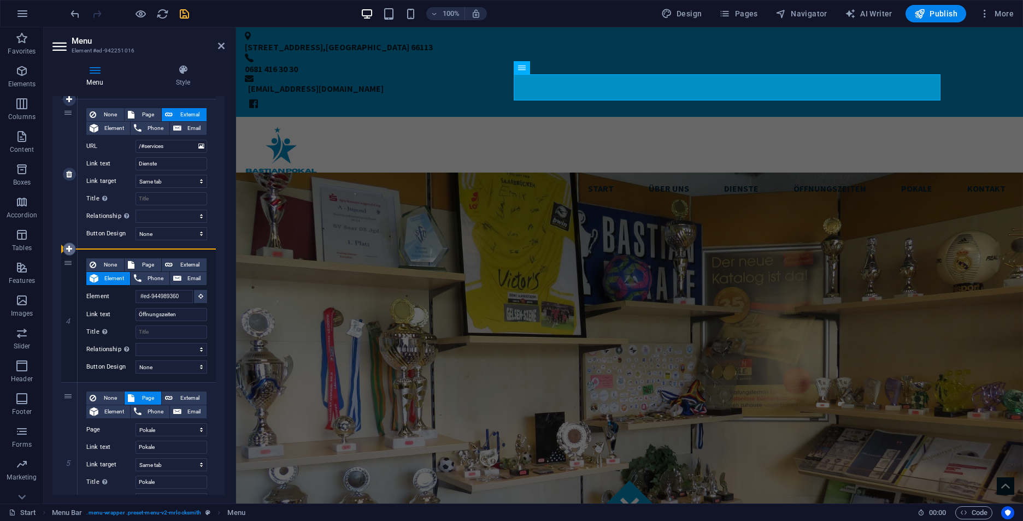
select select "3"
type input "Pokale"
select select
type input "#ed-944989360"
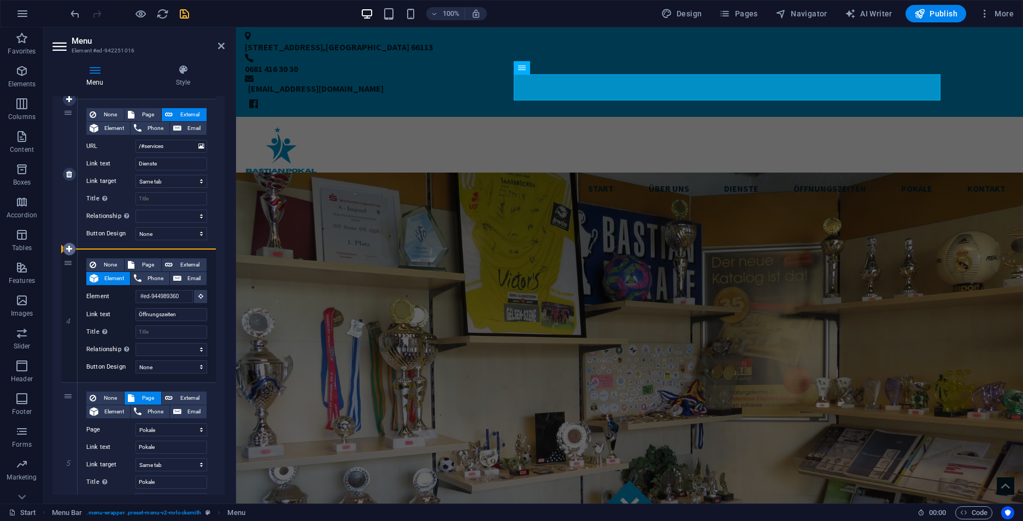
type input "Öffnungszeiten"
select select
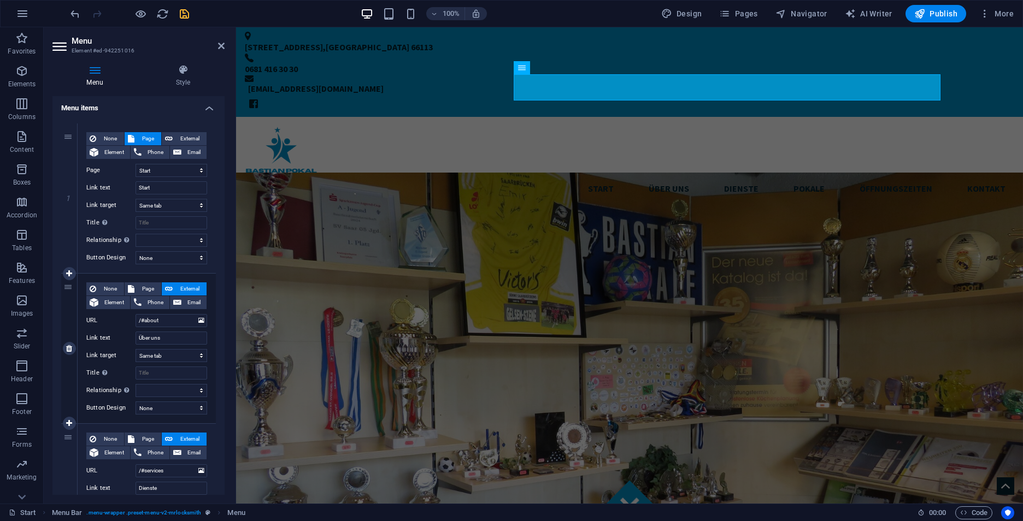
scroll to position [109, 0]
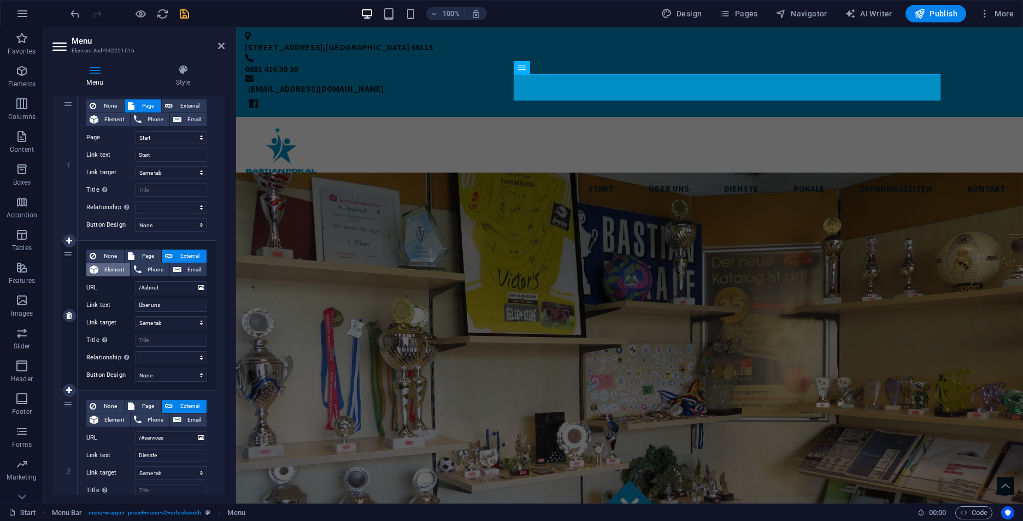
click at [101, 272] on button "Element" at bounding box center [108, 269] width 44 height 13
select select
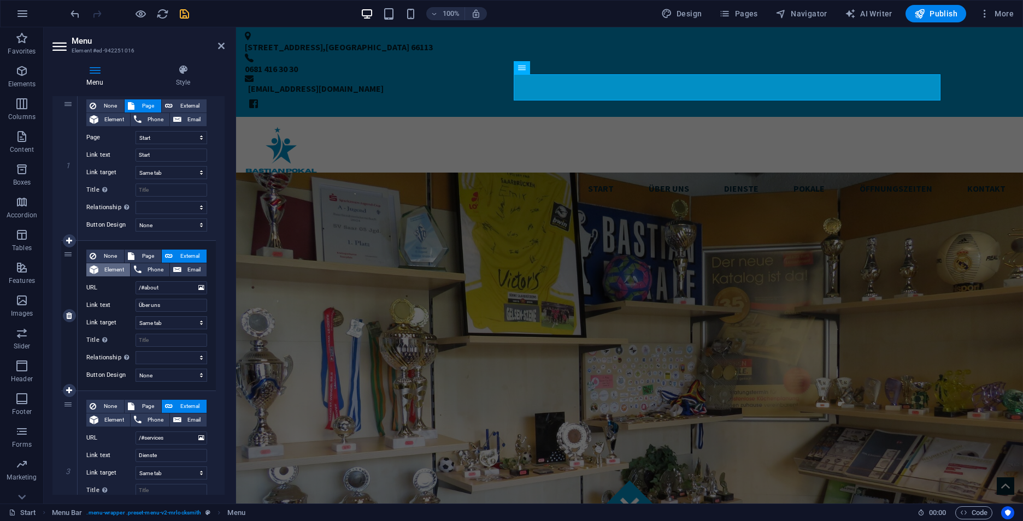
select select
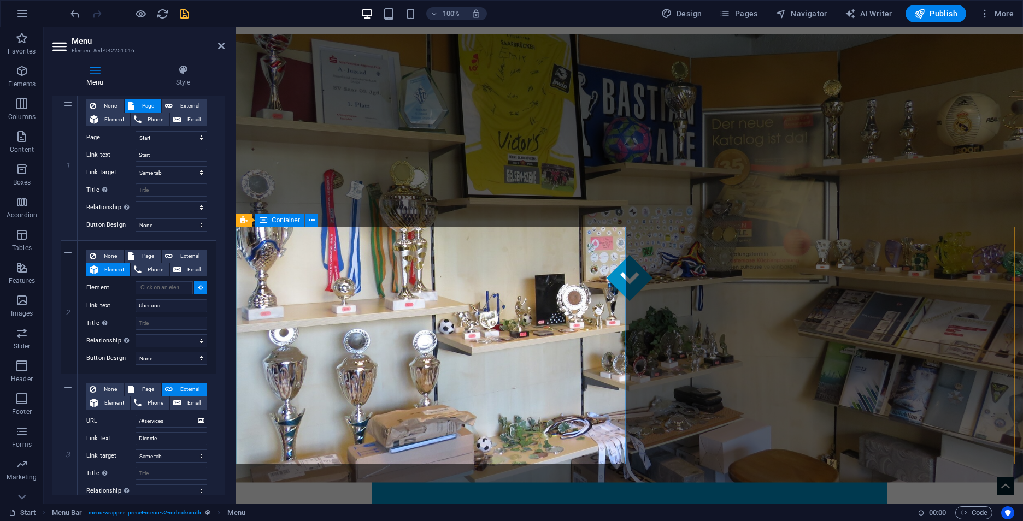
scroll to position [219, 0]
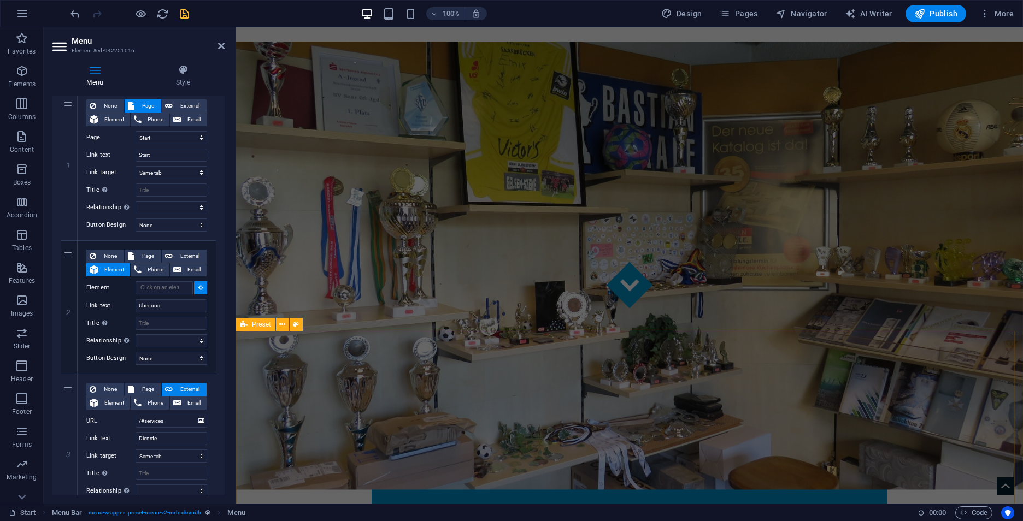
click at [249, 324] on div "Preset" at bounding box center [255, 324] width 39 height 13
select select
type input "#ed-942250506"
select select
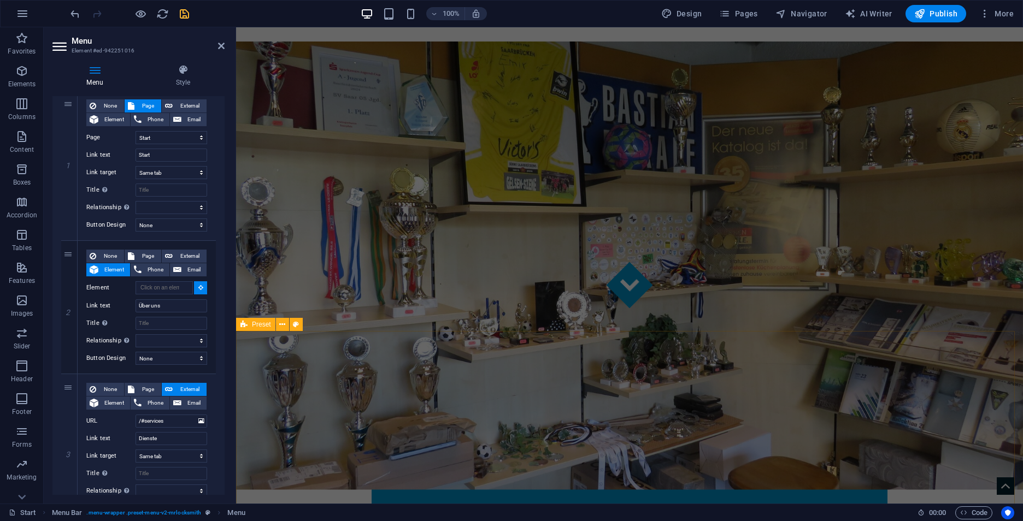
select select
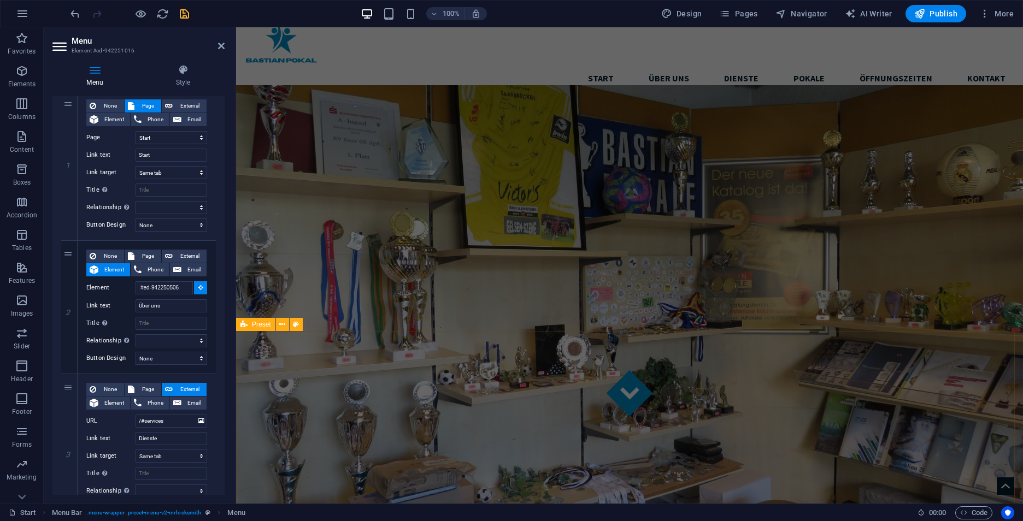
scroll to position [0, 0]
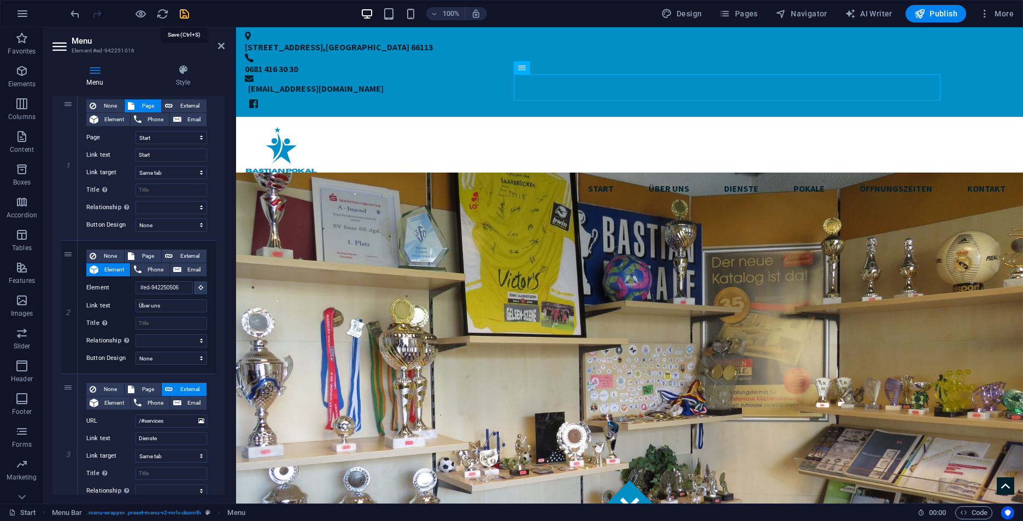
click at [183, 13] on icon "save" at bounding box center [184, 14] width 13 height 13
checkbox input "false"
select select
select select "3"
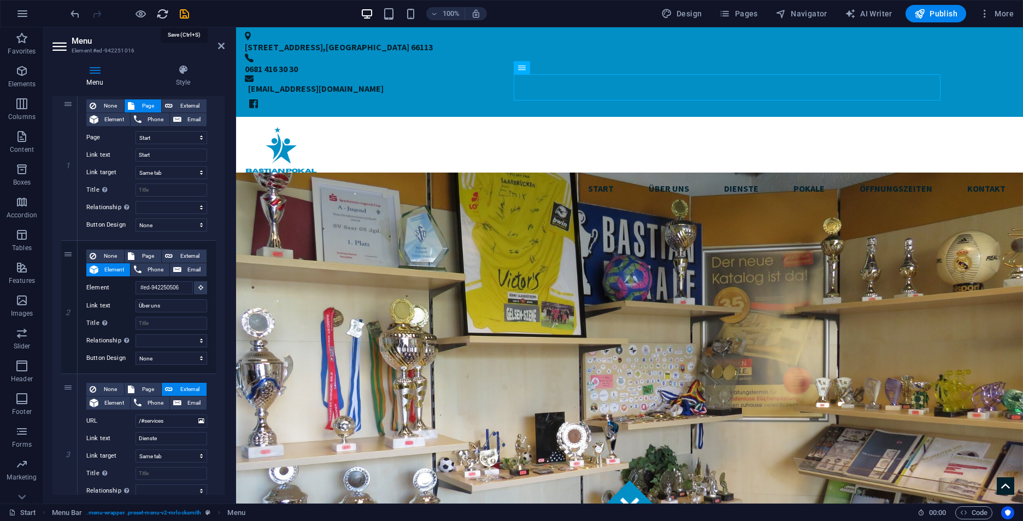
select select
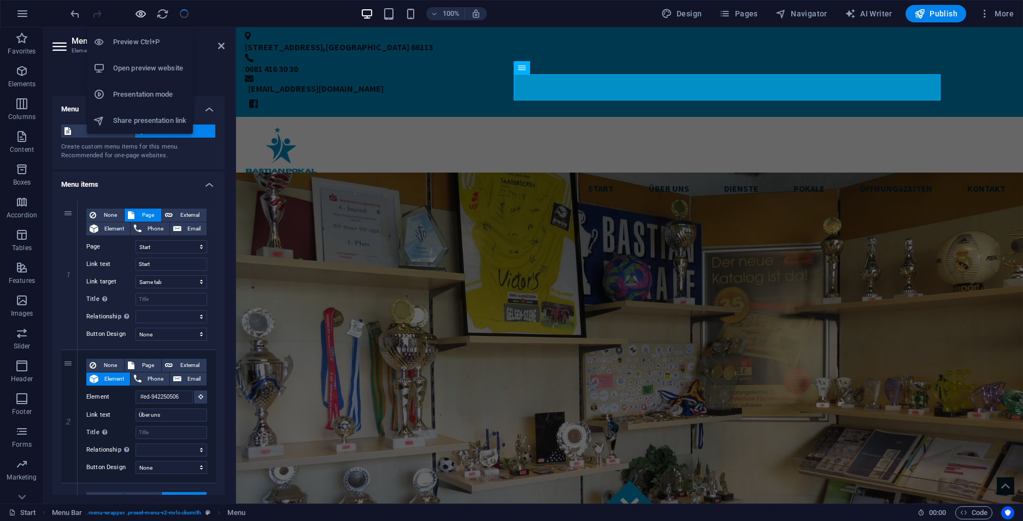
click at [142, 15] on icon "button" at bounding box center [140, 14] width 13 height 13
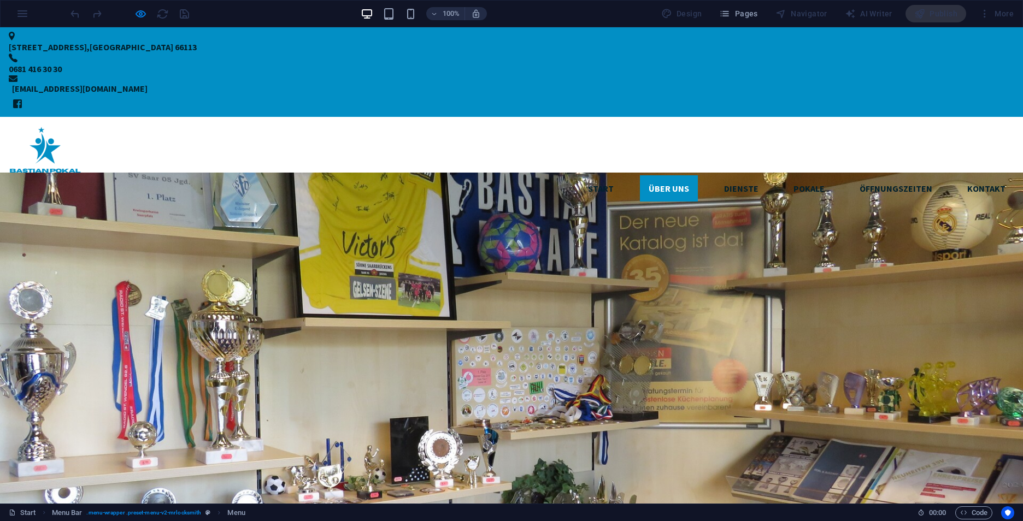
click at [640, 175] on link "Über uns" at bounding box center [669, 188] width 58 height 26
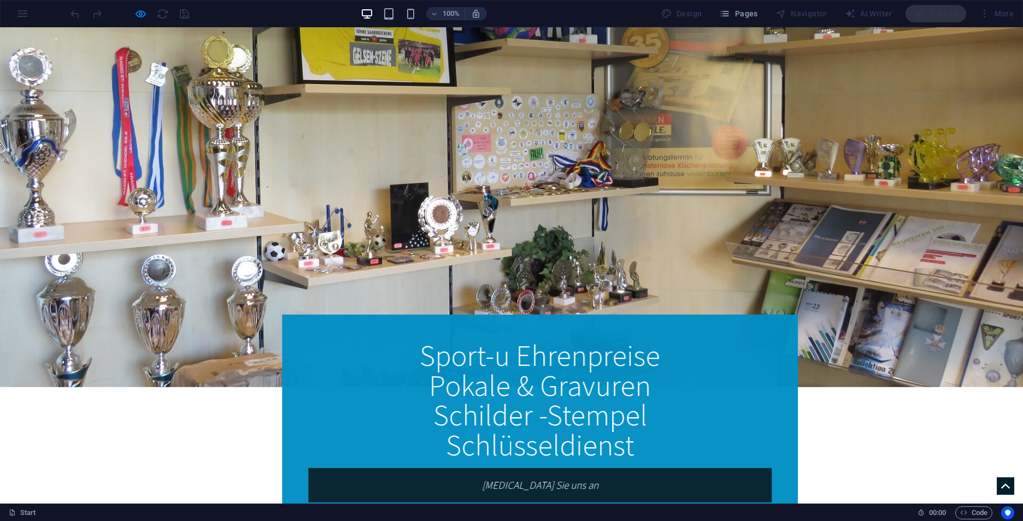
scroll to position [383, 0]
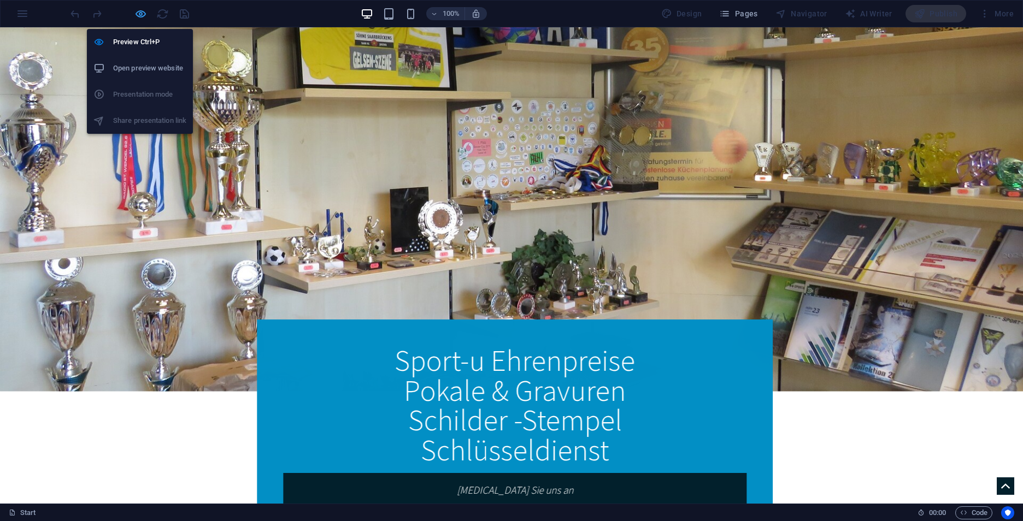
click at [142, 15] on icon "button" at bounding box center [140, 14] width 13 height 13
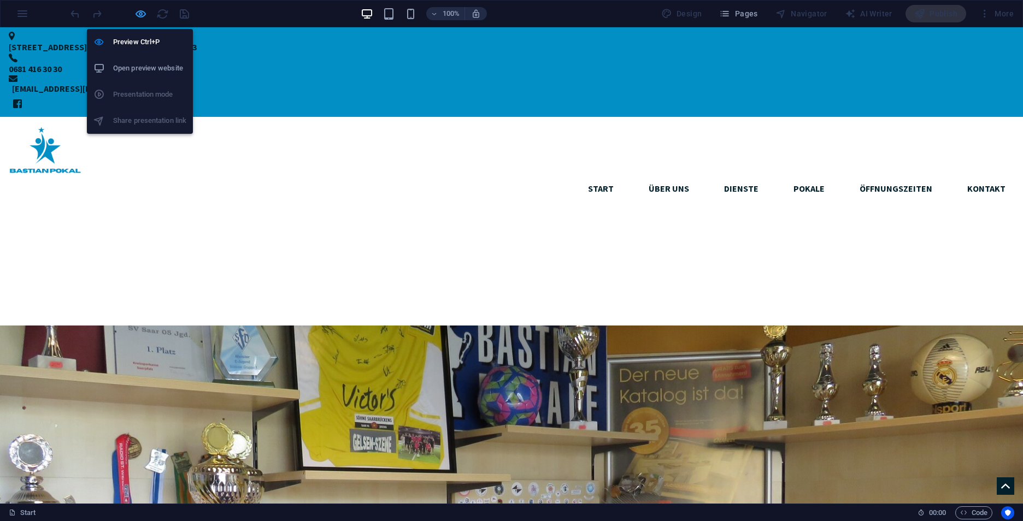
select select
select select "3"
select select
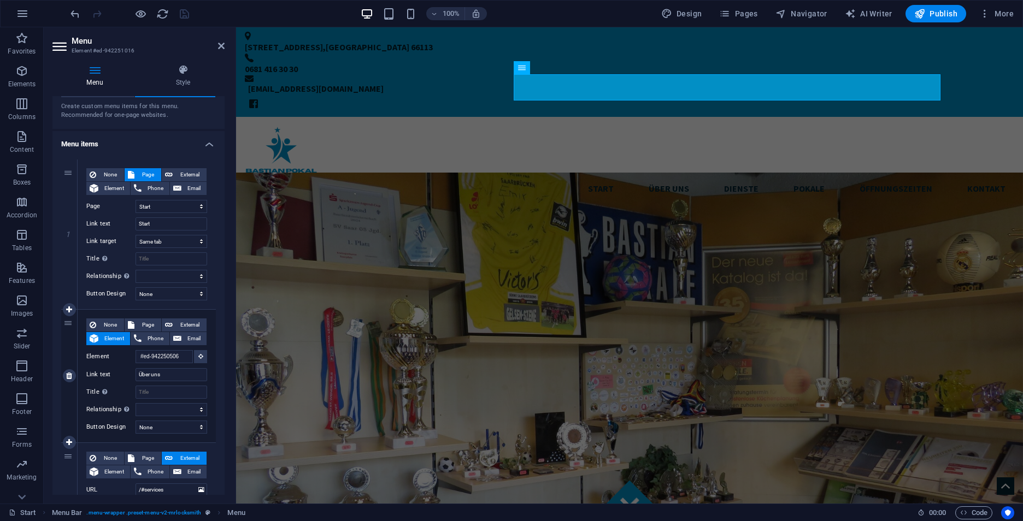
scroll to position [219, 0]
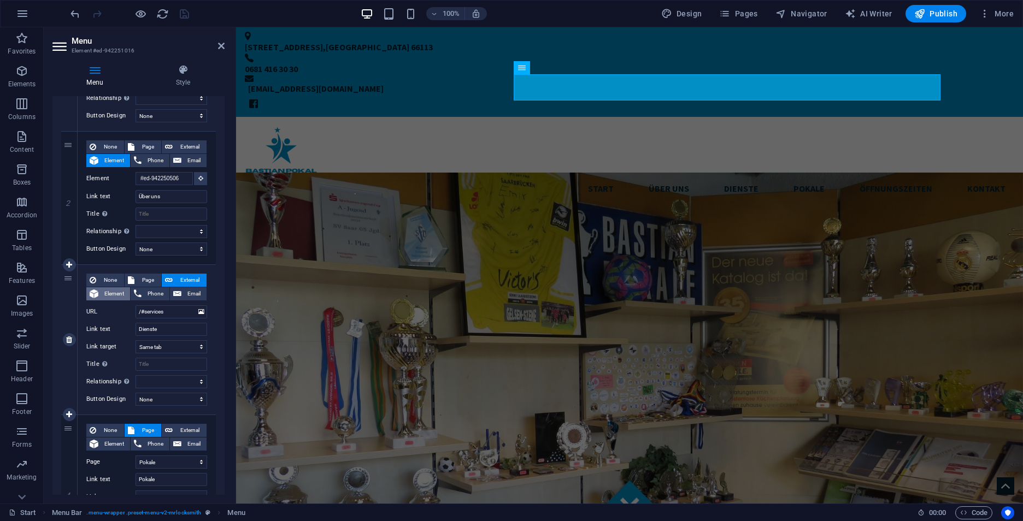
click at [110, 289] on span "Element" at bounding box center [114, 293] width 25 height 13
select select
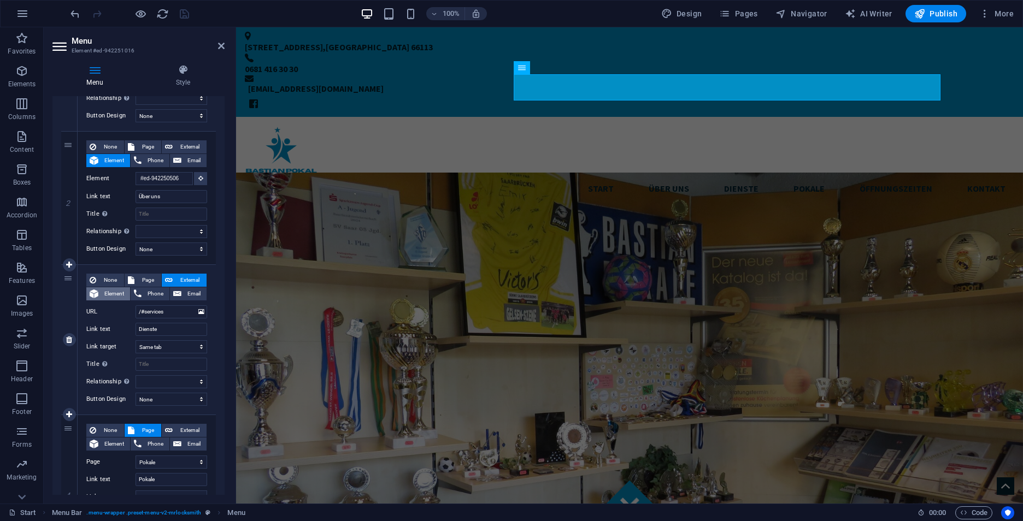
select select
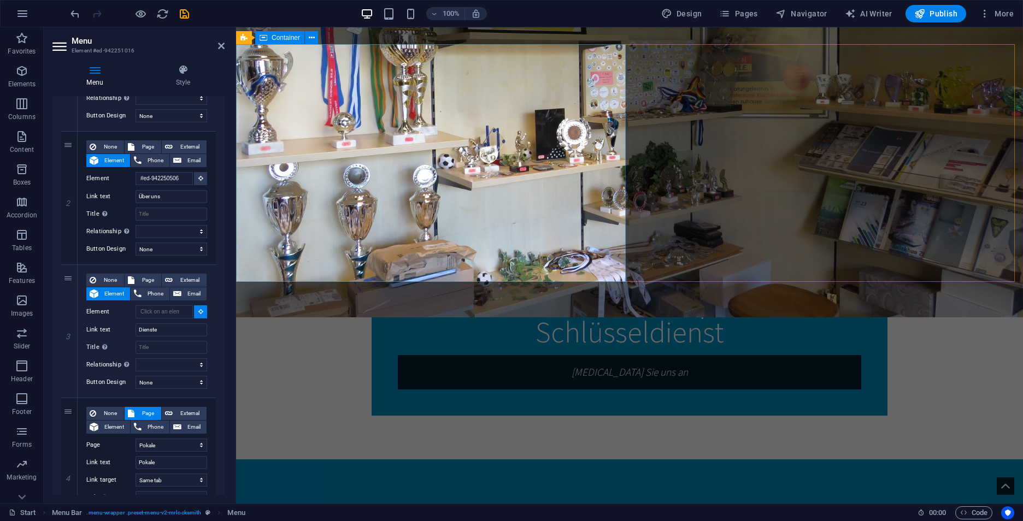
scroll to position [547, 0]
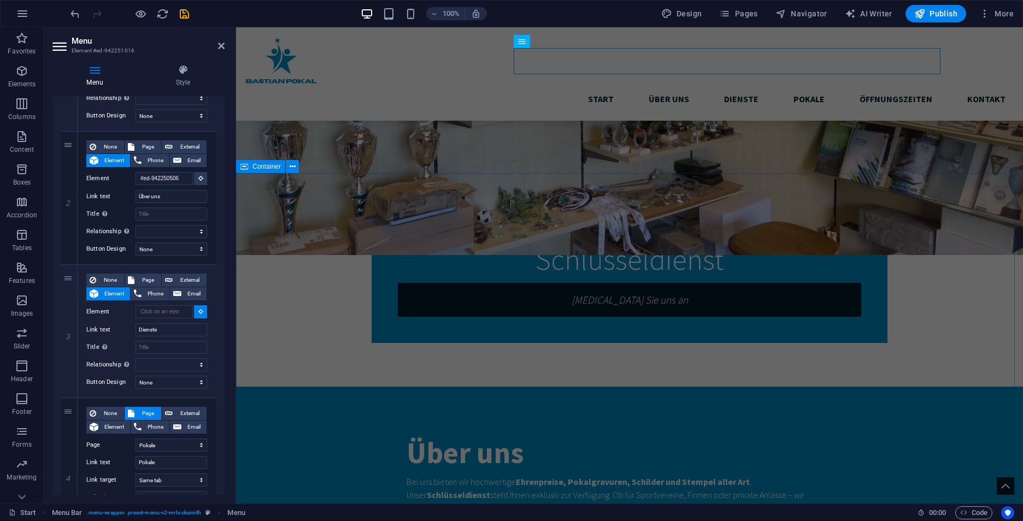
click at [264, 167] on span "Container" at bounding box center [266, 166] width 28 height 7
select select
type input "#ed-942250539"
select select
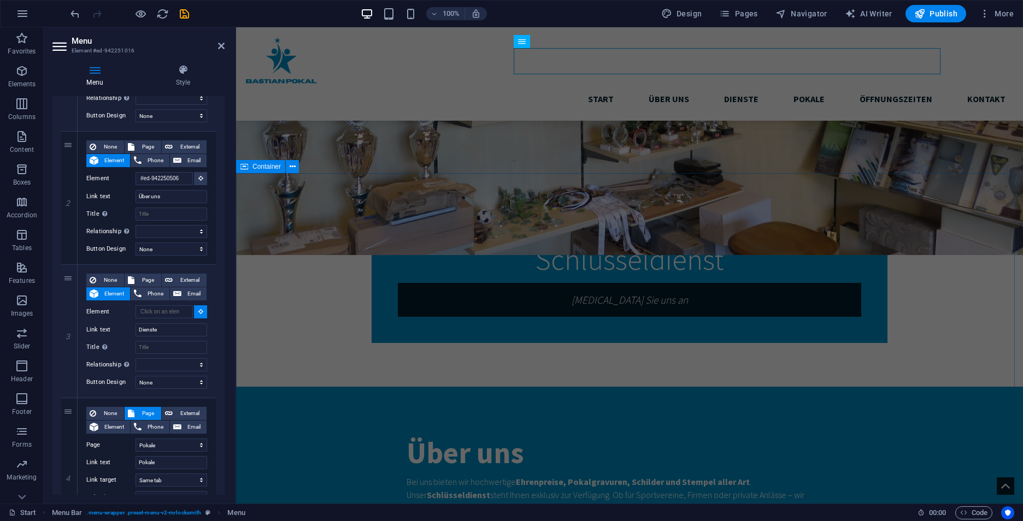
select select
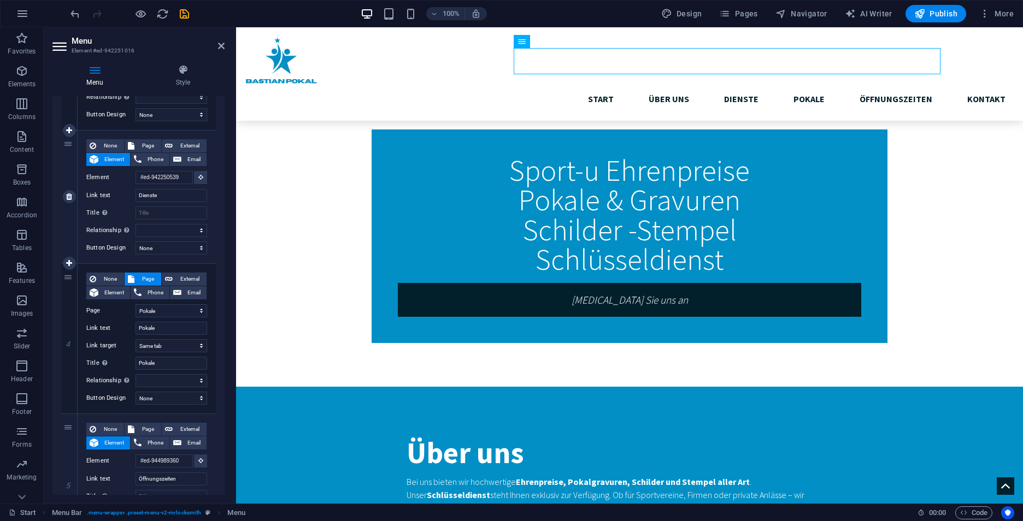
scroll to position [383, 0]
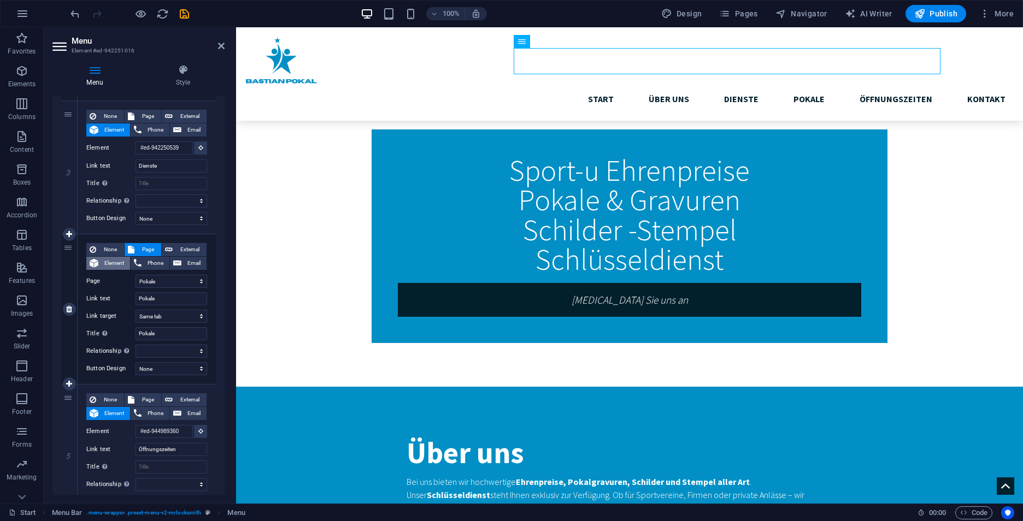
click at [116, 266] on span "Element" at bounding box center [114, 263] width 25 height 13
select select
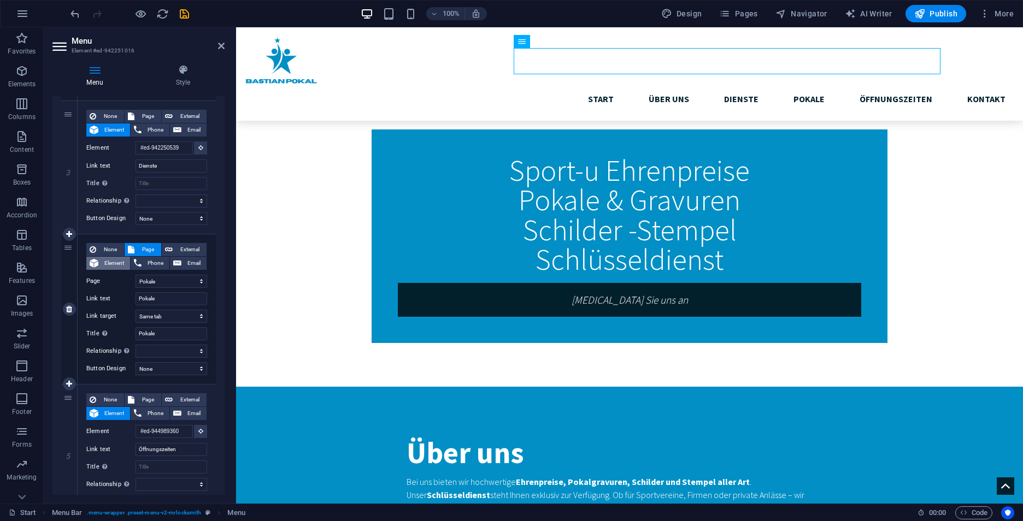
select select
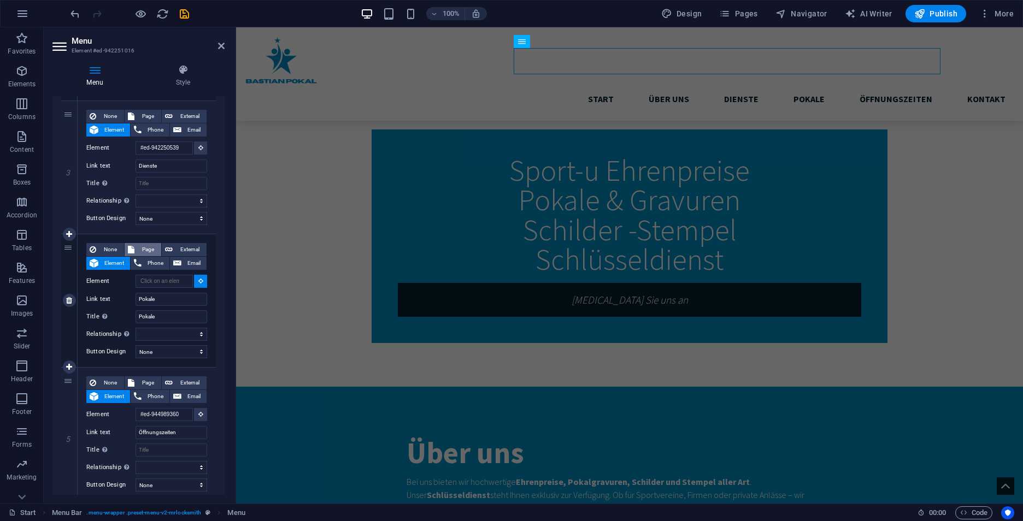
click at [143, 246] on span "Page" at bounding box center [148, 249] width 20 height 13
select select
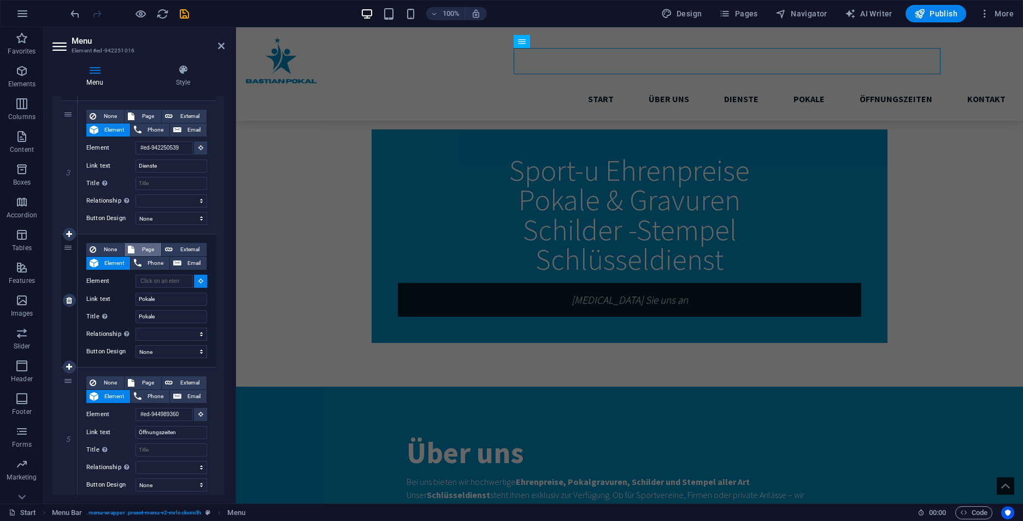
select select
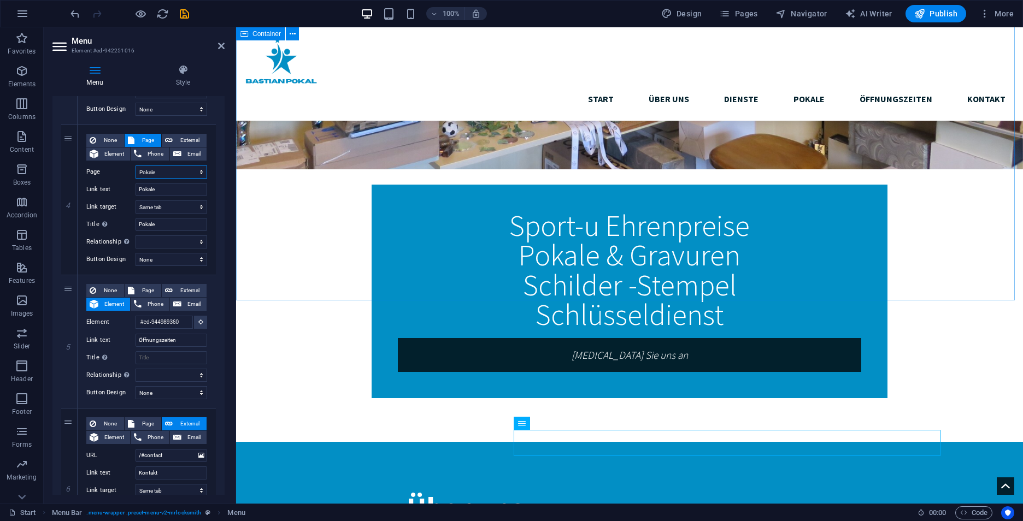
scroll to position [547, 0]
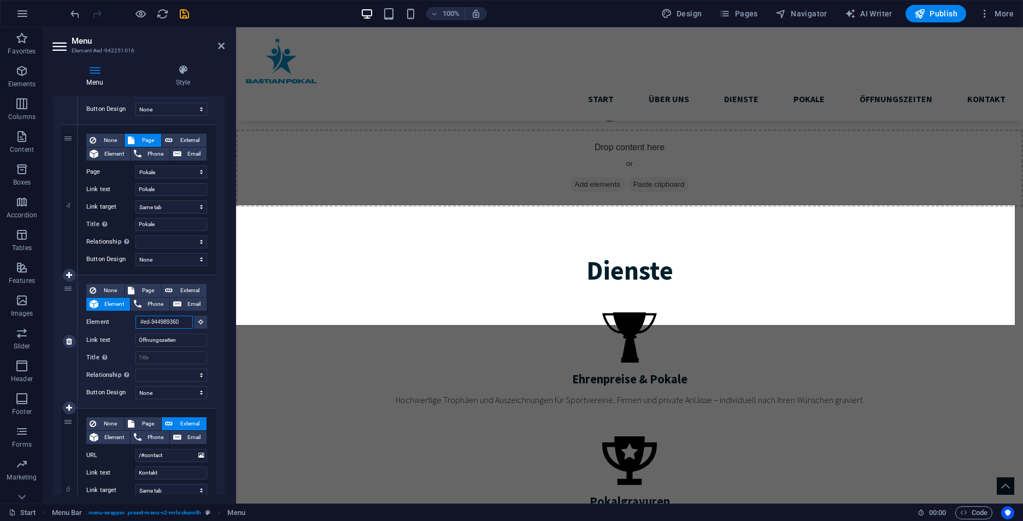
click at [154, 318] on input "#ed-944989360" at bounding box center [164, 322] width 57 height 13
drag, startPoint x: 181, startPoint y: 324, endPoint x: 133, endPoint y: 322, distance: 48.1
click at [133, 322] on div "Element #ed-944989360" at bounding box center [146, 323] width 121 height 14
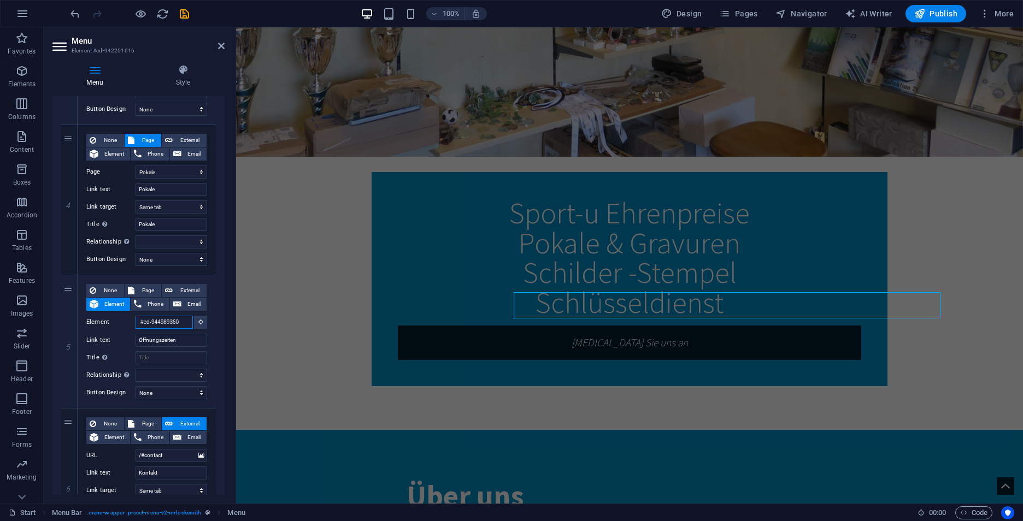
scroll to position [547, 0]
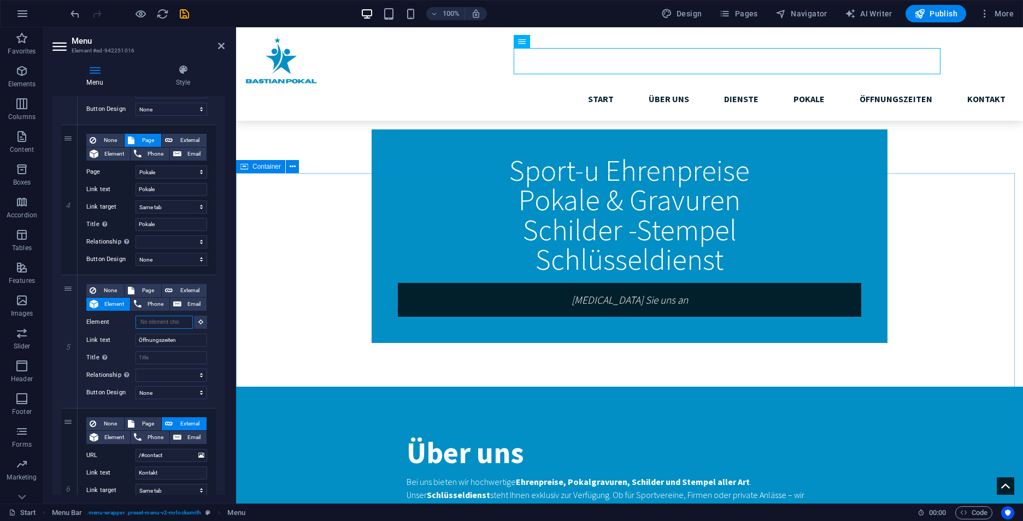
select select
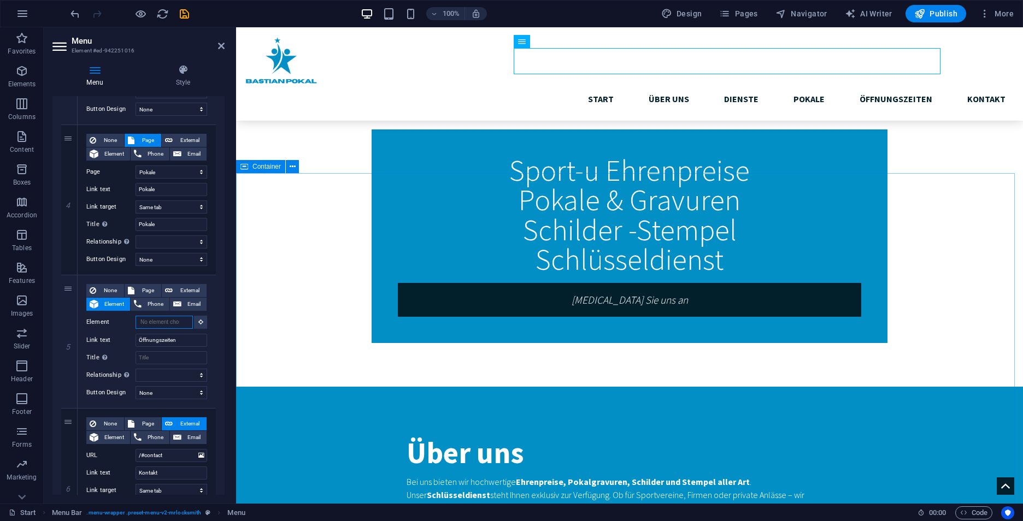
select select
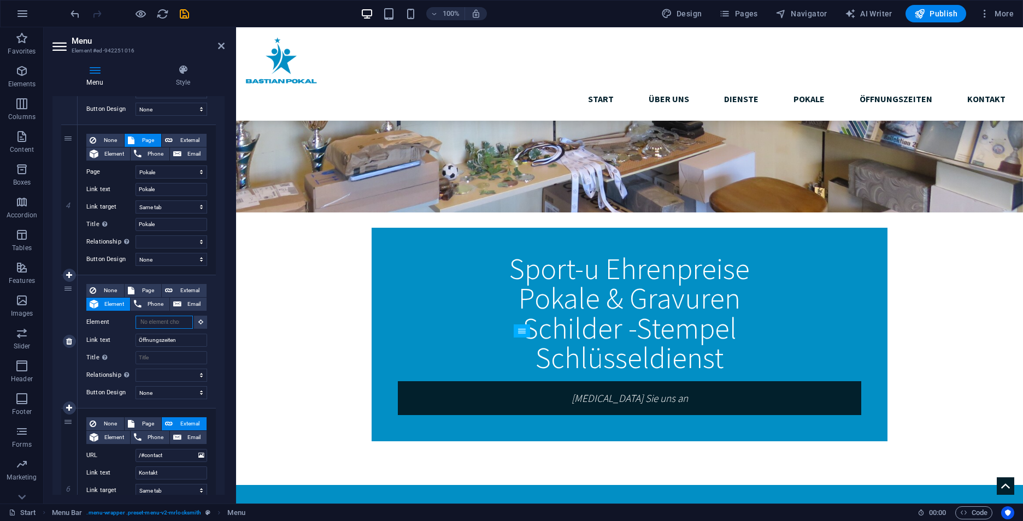
scroll to position [0, 0]
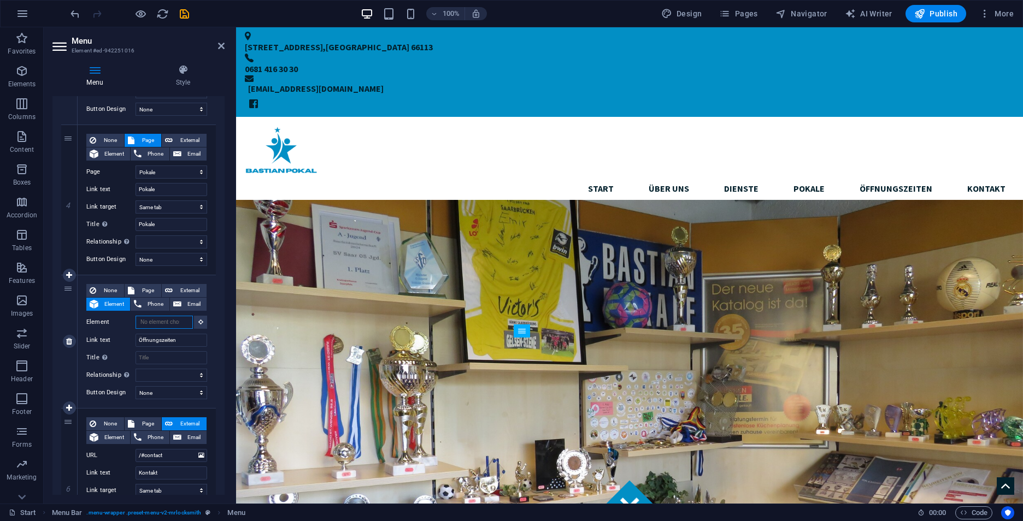
click at [159, 326] on input "Element" at bounding box center [164, 322] width 57 height 13
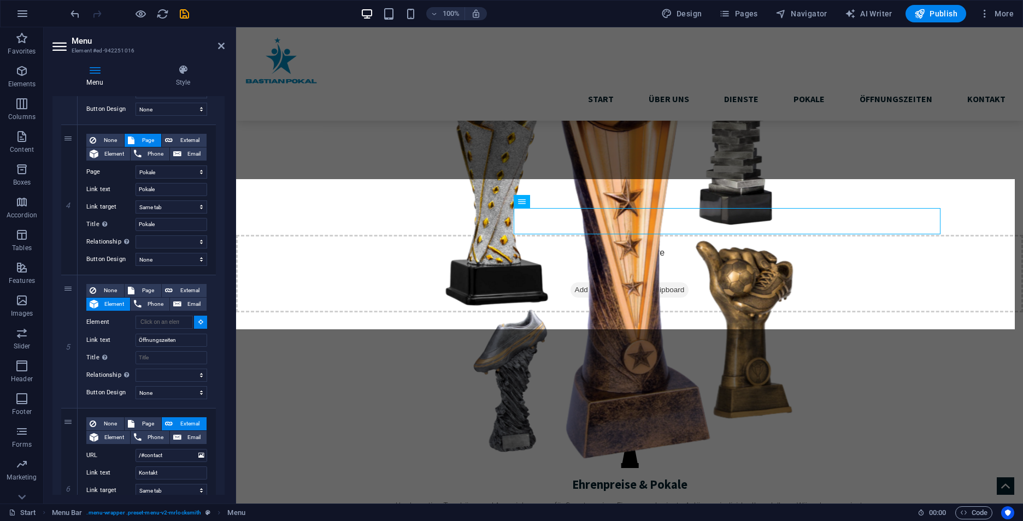
scroll to position [1125, 0]
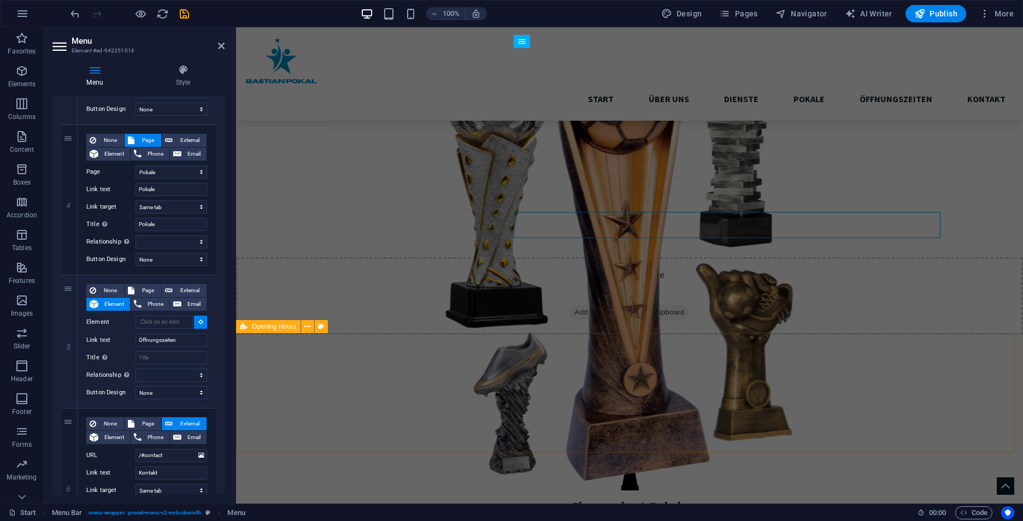
click at [268, 330] on span "Opening Hours" at bounding box center [274, 327] width 44 height 7
select select
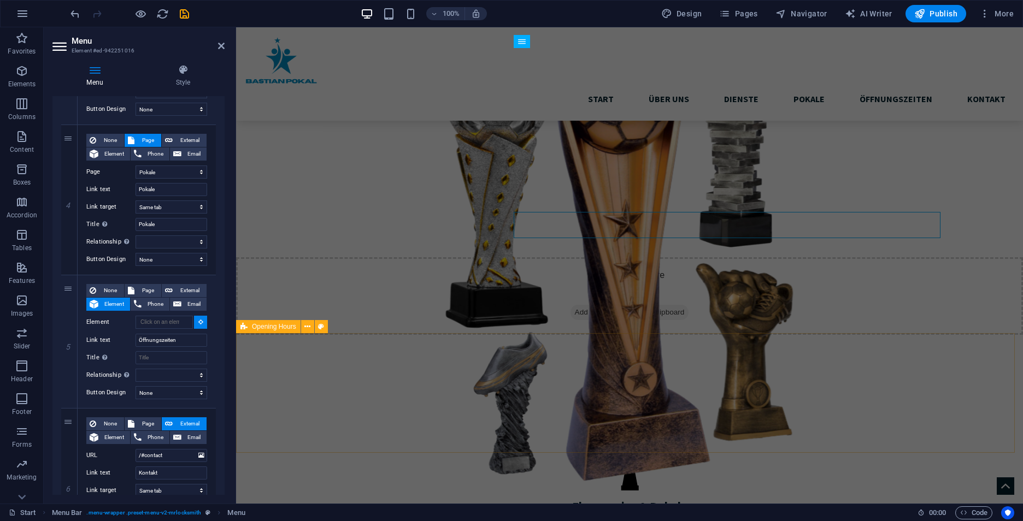
type input "#ed-944989360"
select select
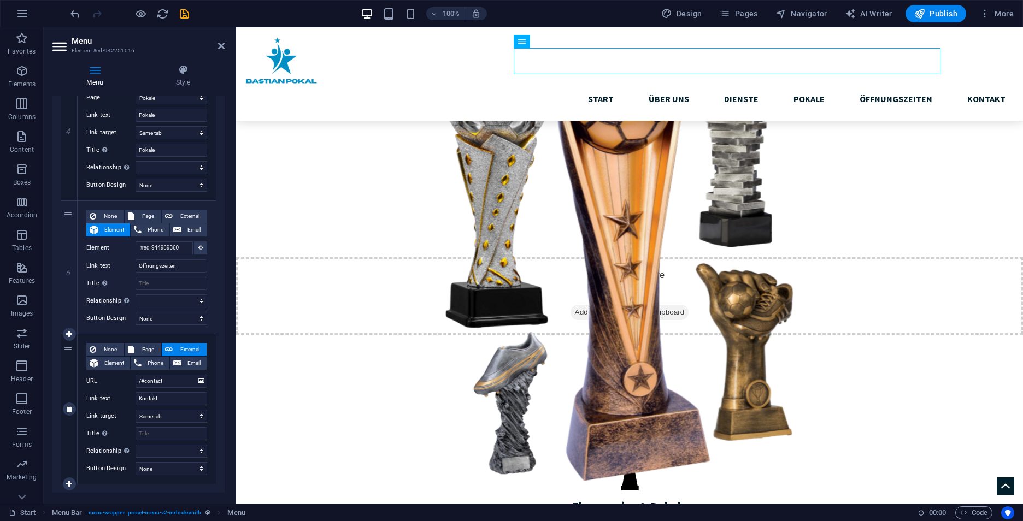
scroll to position [586, 0]
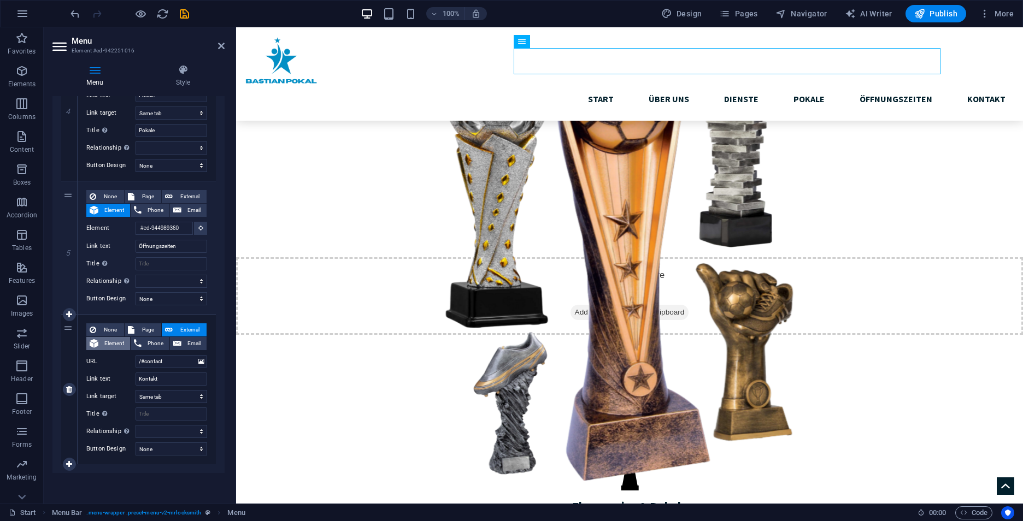
click at [105, 342] on span "Element" at bounding box center [114, 343] width 25 height 13
select select
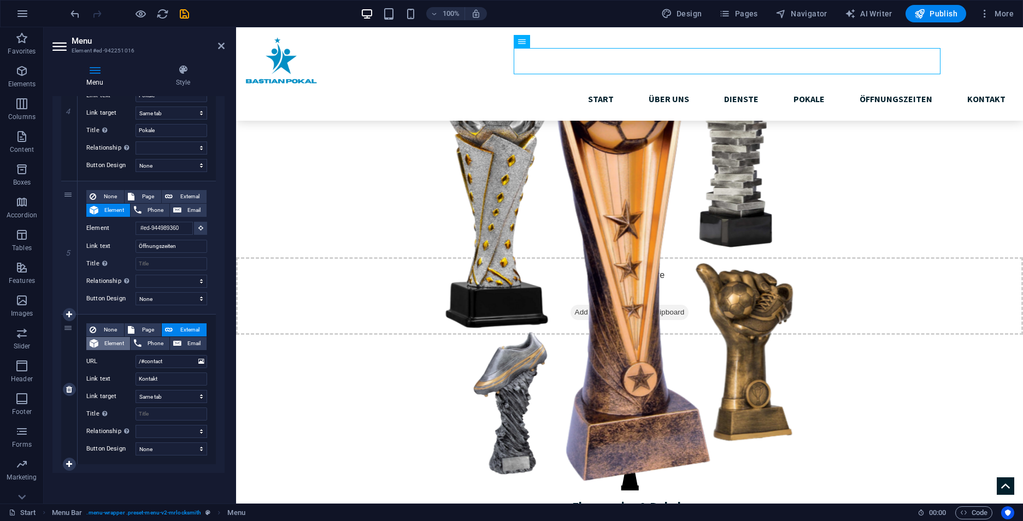
select select
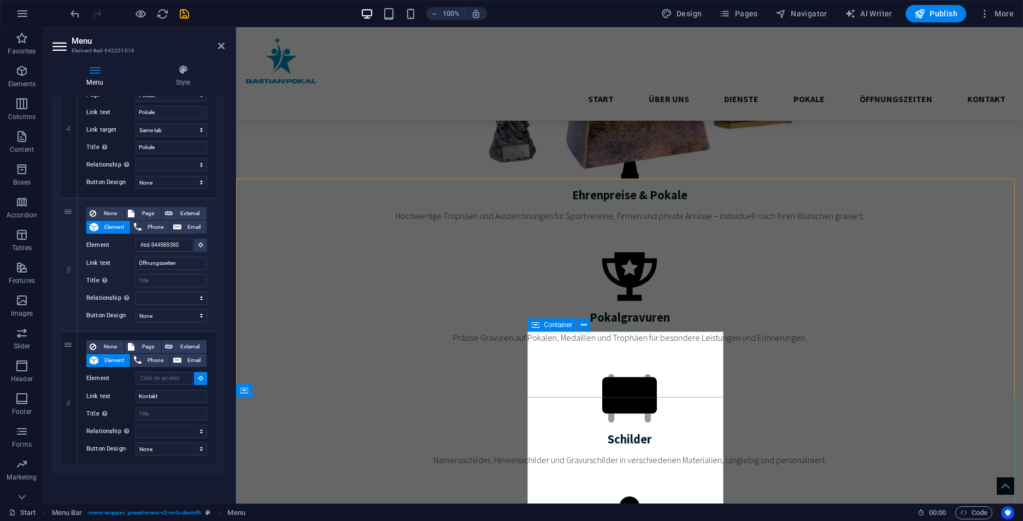
scroll to position [1441, 0]
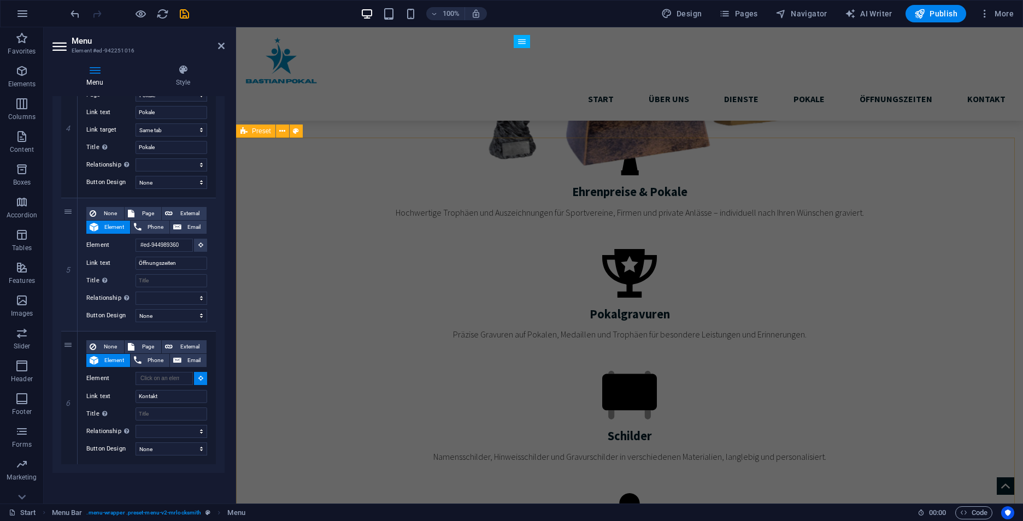
click at [246, 132] on icon at bounding box center [243, 131] width 7 height 13
select select
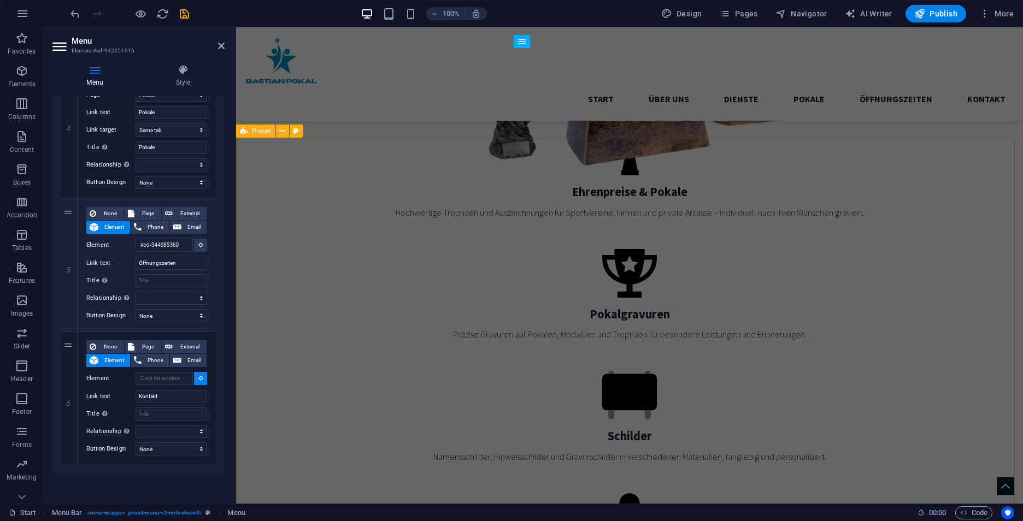
select select
type input "#ed-942250893"
select select
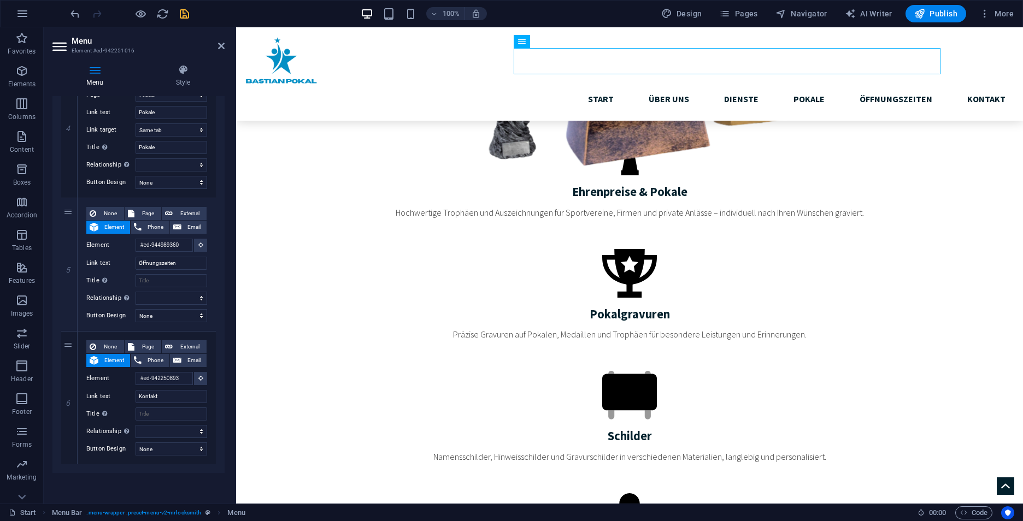
click at [182, 13] on icon "save" at bounding box center [184, 14] width 13 height 13
select select
select select "3"
select select
checkbox input "false"
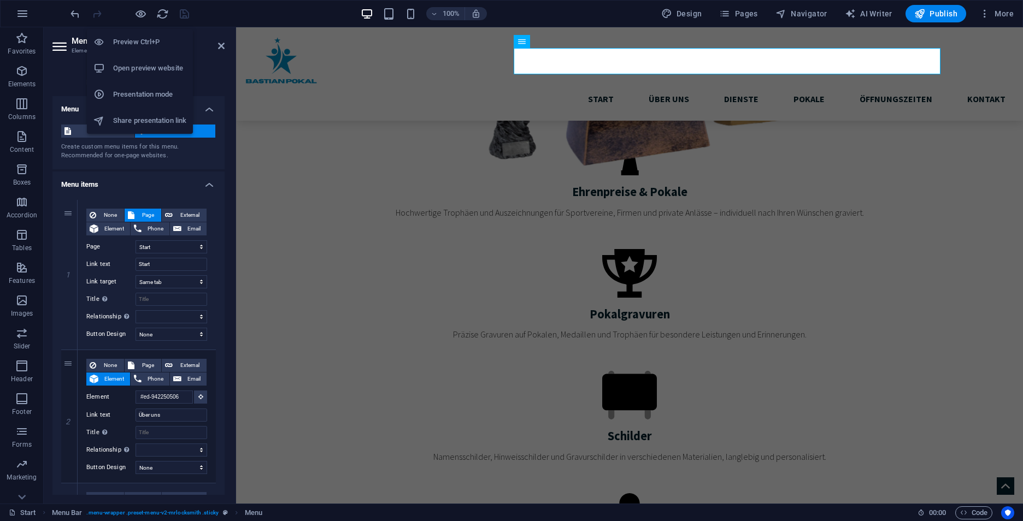
click at [156, 68] on h6 "Open preview website" at bounding box center [149, 68] width 73 height 13
click at [948, 13] on span "Publish" at bounding box center [935, 13] width 43 height 11
select select
select select "3"
select select
